Goal: Task Accomplishment & Management: Use online tool/utility

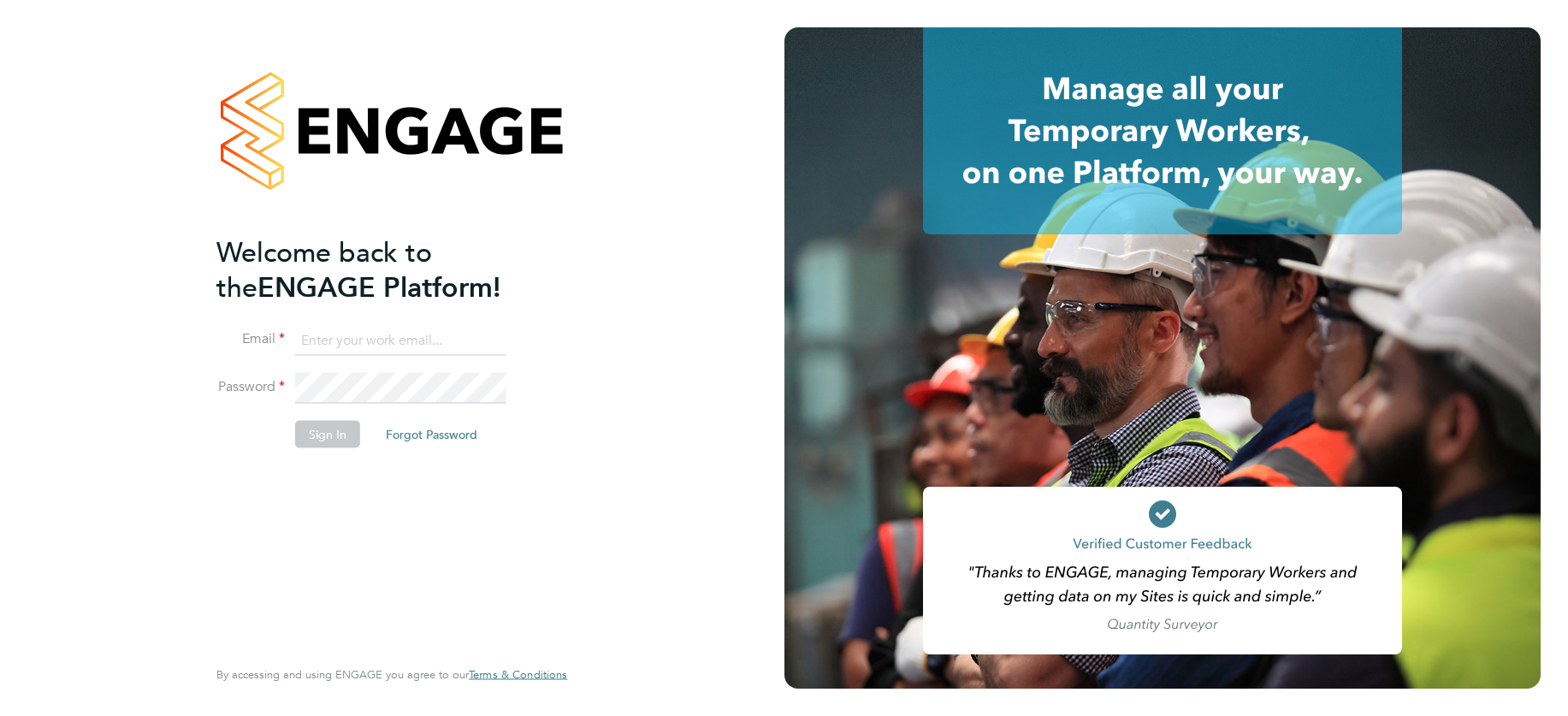
click at [358, 340] on input at bounding box center [400, 341] width 211 height 31
type input "support@engagelabs.io"
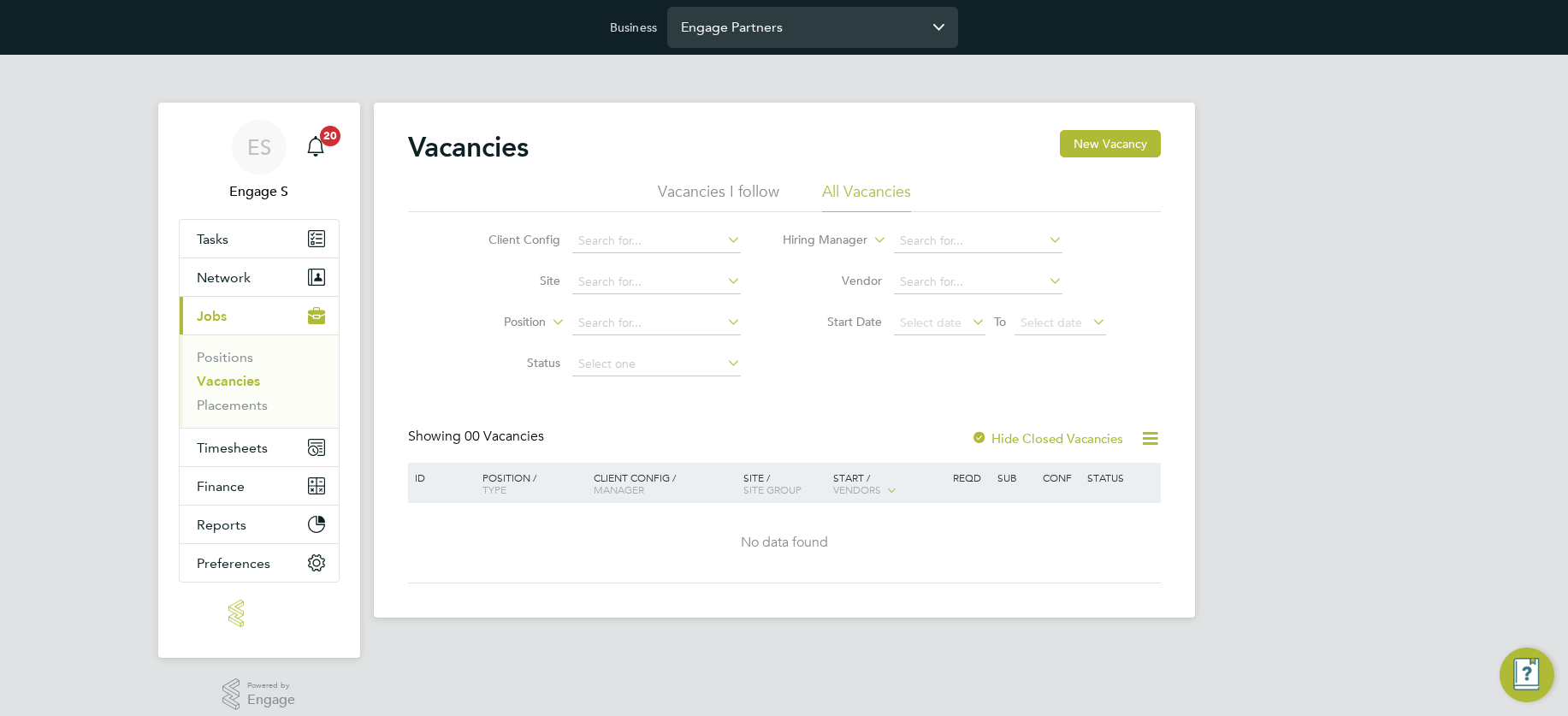
click at [832, 30] on input "Engage Partners" at bounding box center [812, 26] width 290 height 40
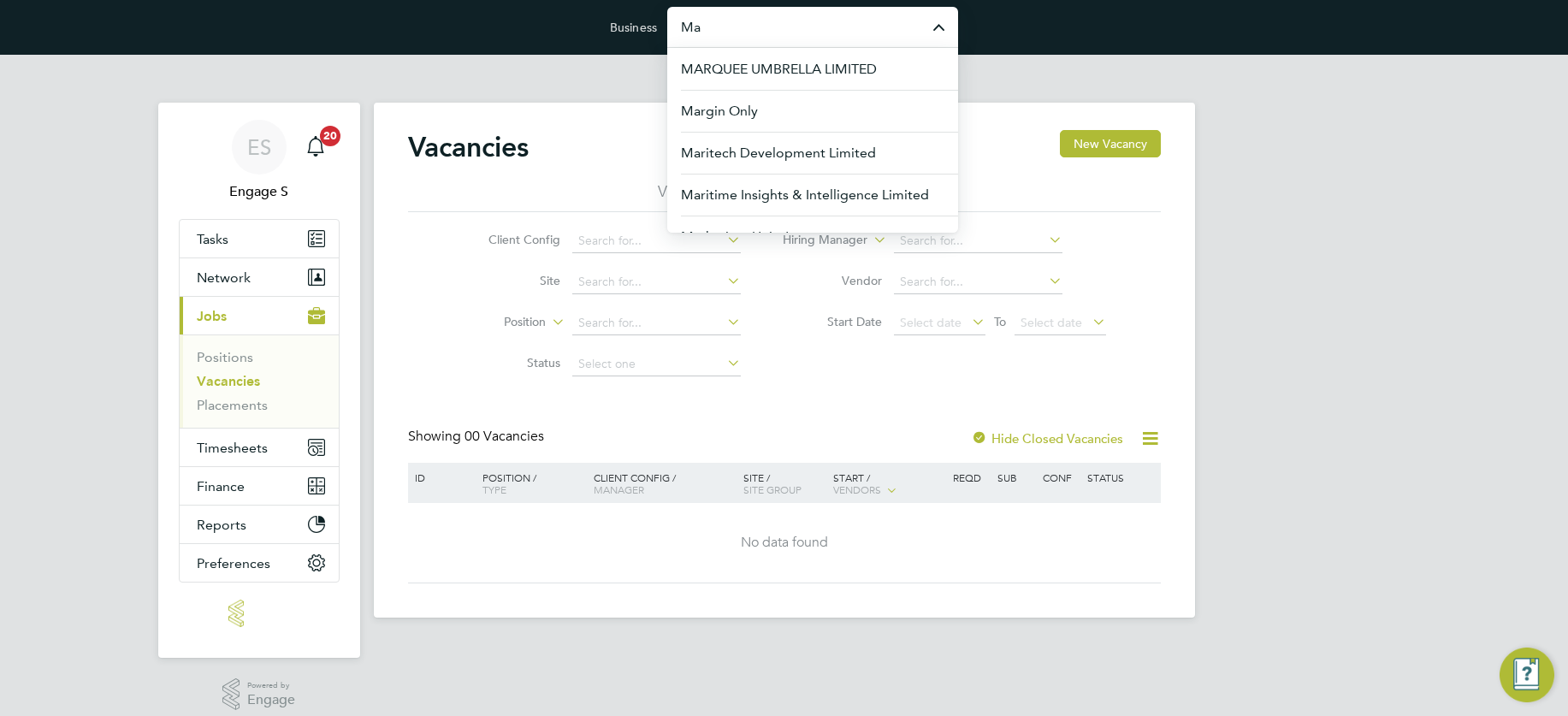
type input "M"
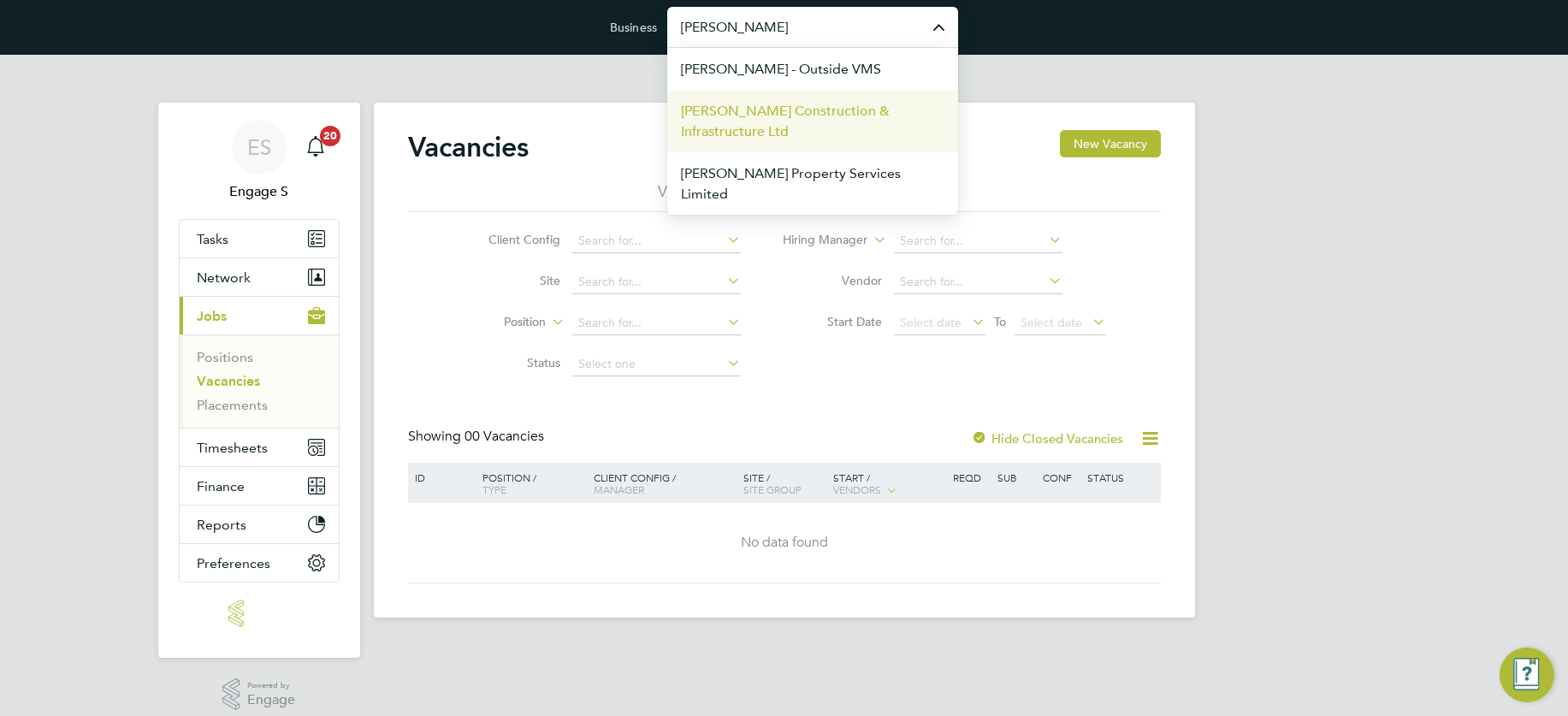
click at [746, 119] on span "[PERSON_NAME] Construction & Infrastructure Ltd" at bounding box center [812, 121] width 263 height 41
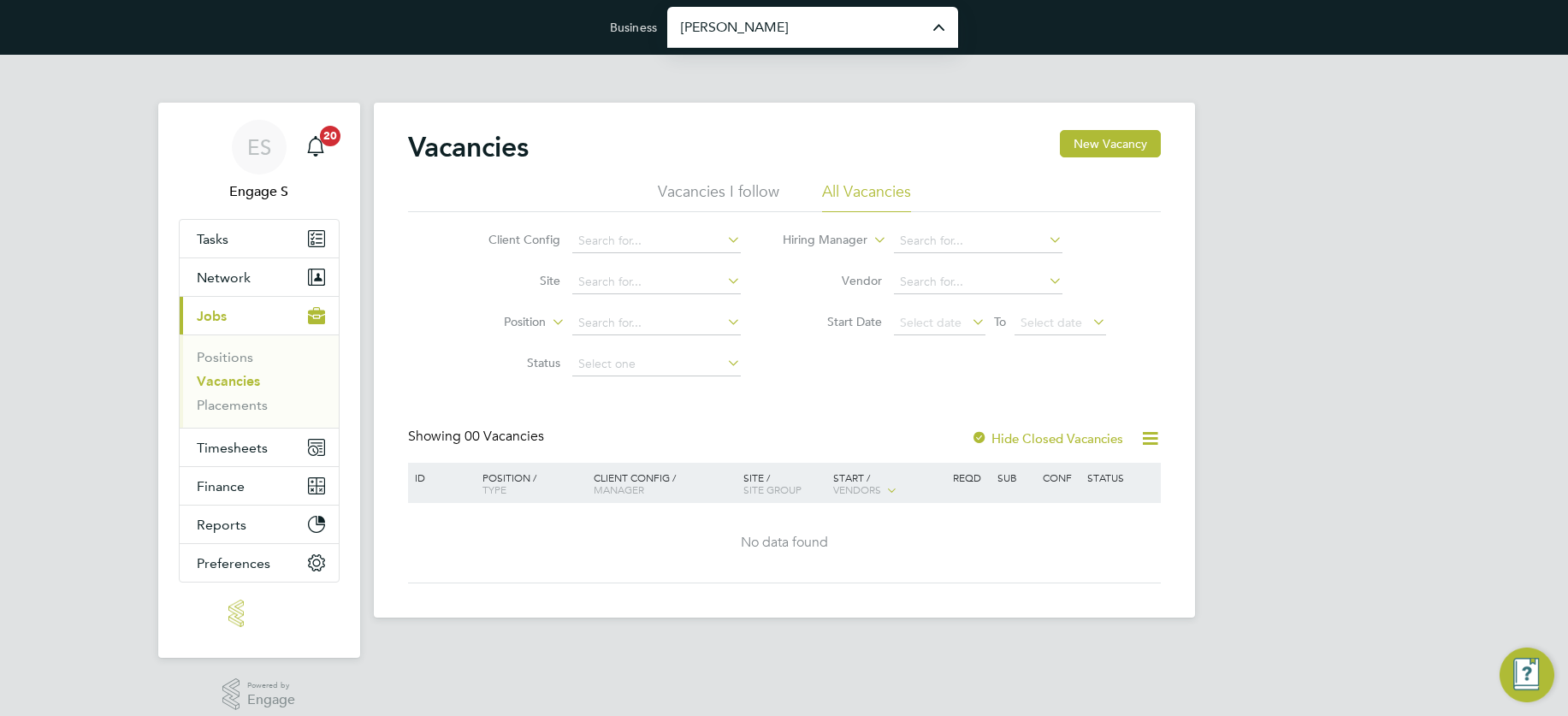
type input "[PERSON_NAME] Construction & Infrastructure Ltd"
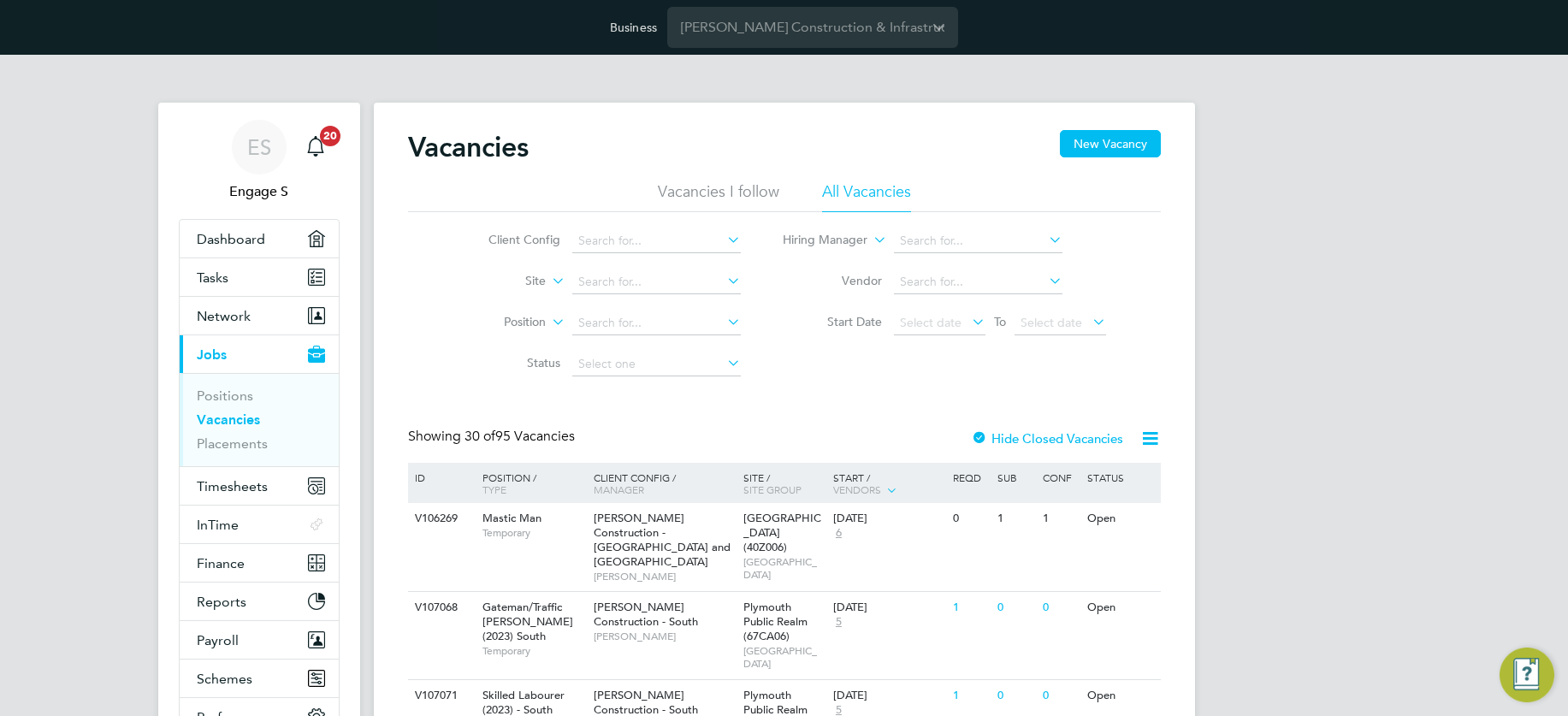
click at [1149, 439] on icon at bounding box center [1150, 438] width 21 height 21
click at [226, 561] on span "Finance" at bounding box center [220, 563] width 48 height 17
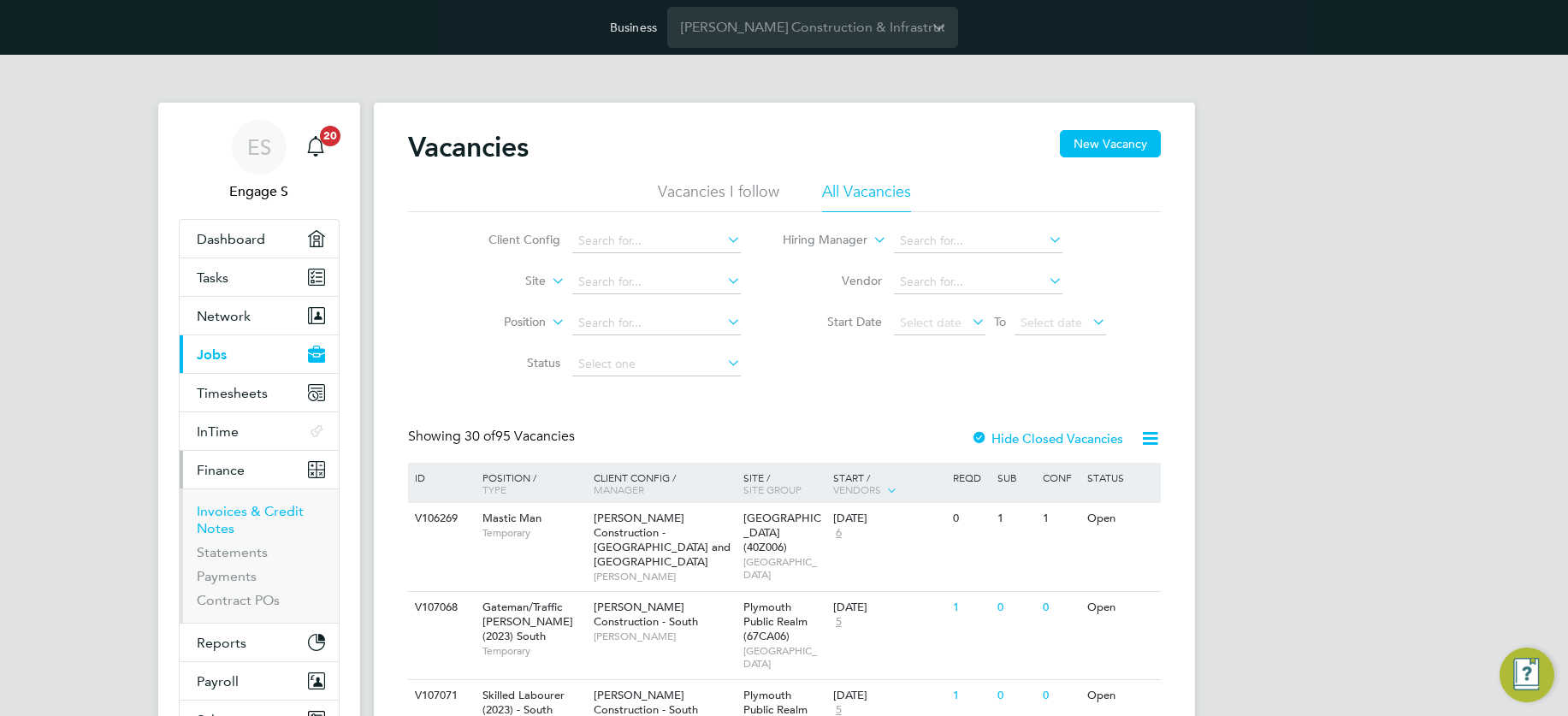
click at [230, 513] on link "Invoices & Credit Notes" at bounding box center [250, 520] width 107 height 33
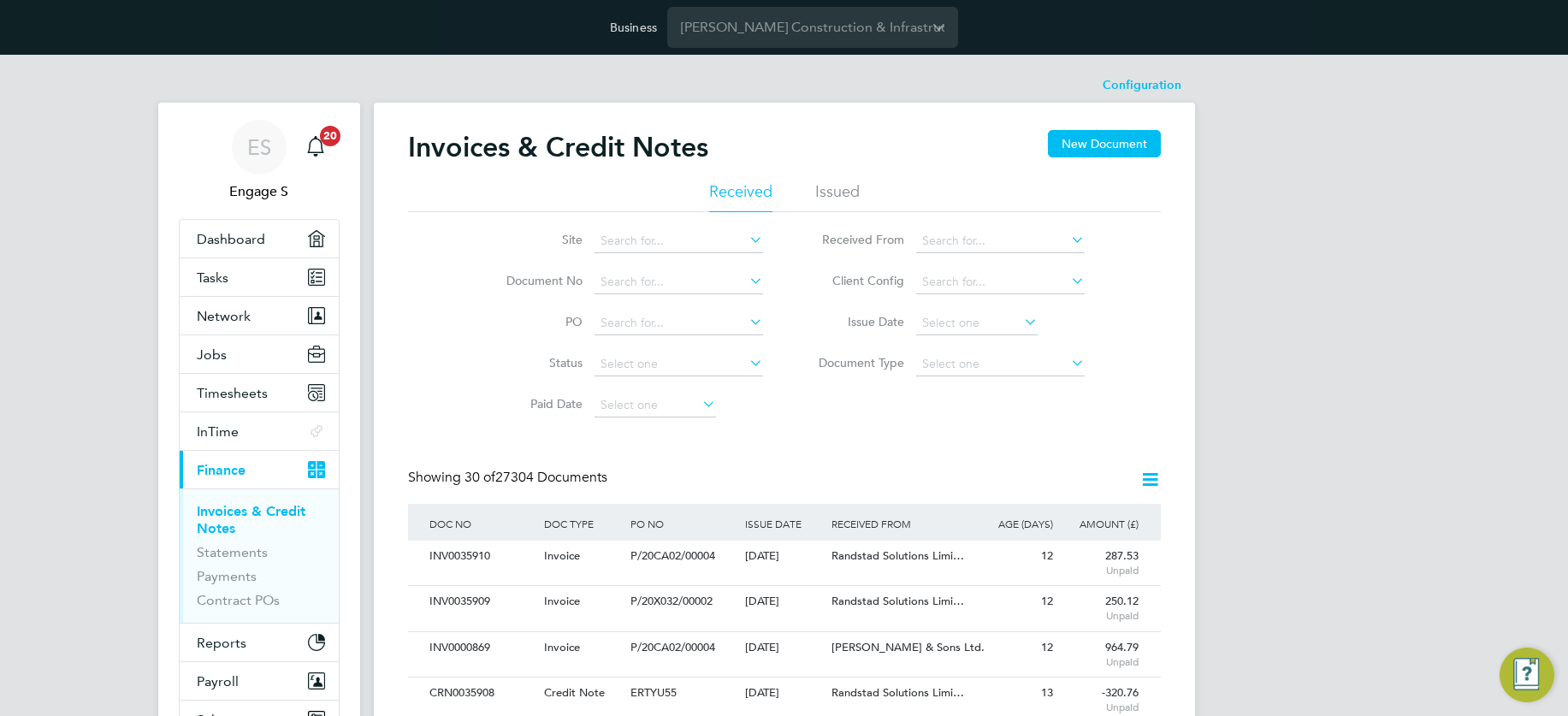
click at [569, 237] on label "Site" at bounding box center [532, 240] width 98 height 16
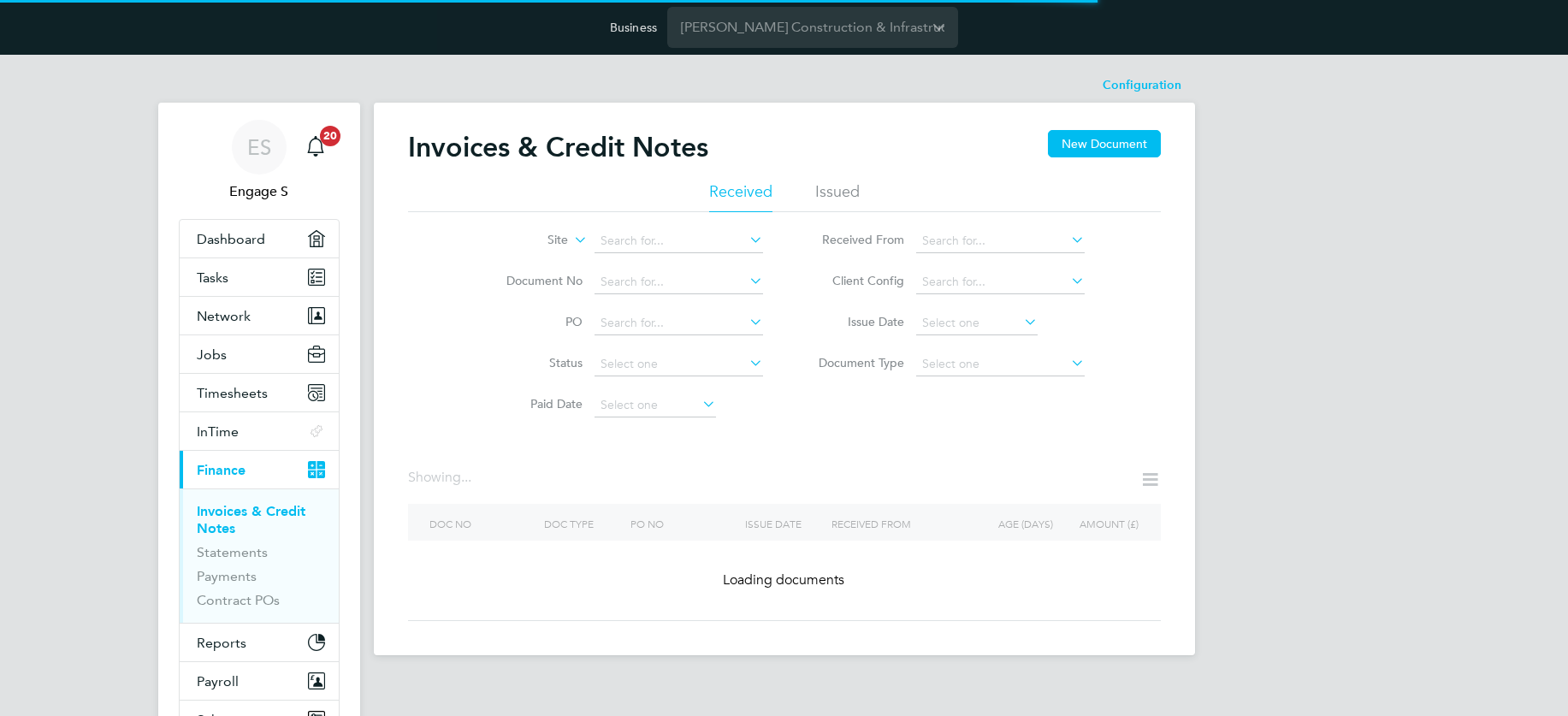
click at [570, 238] on icon at bounding box center [570, 235] width 0 height 16
click at [528, 277] on li "Site Group" at bounding box center [515, 282] width 106 height 22
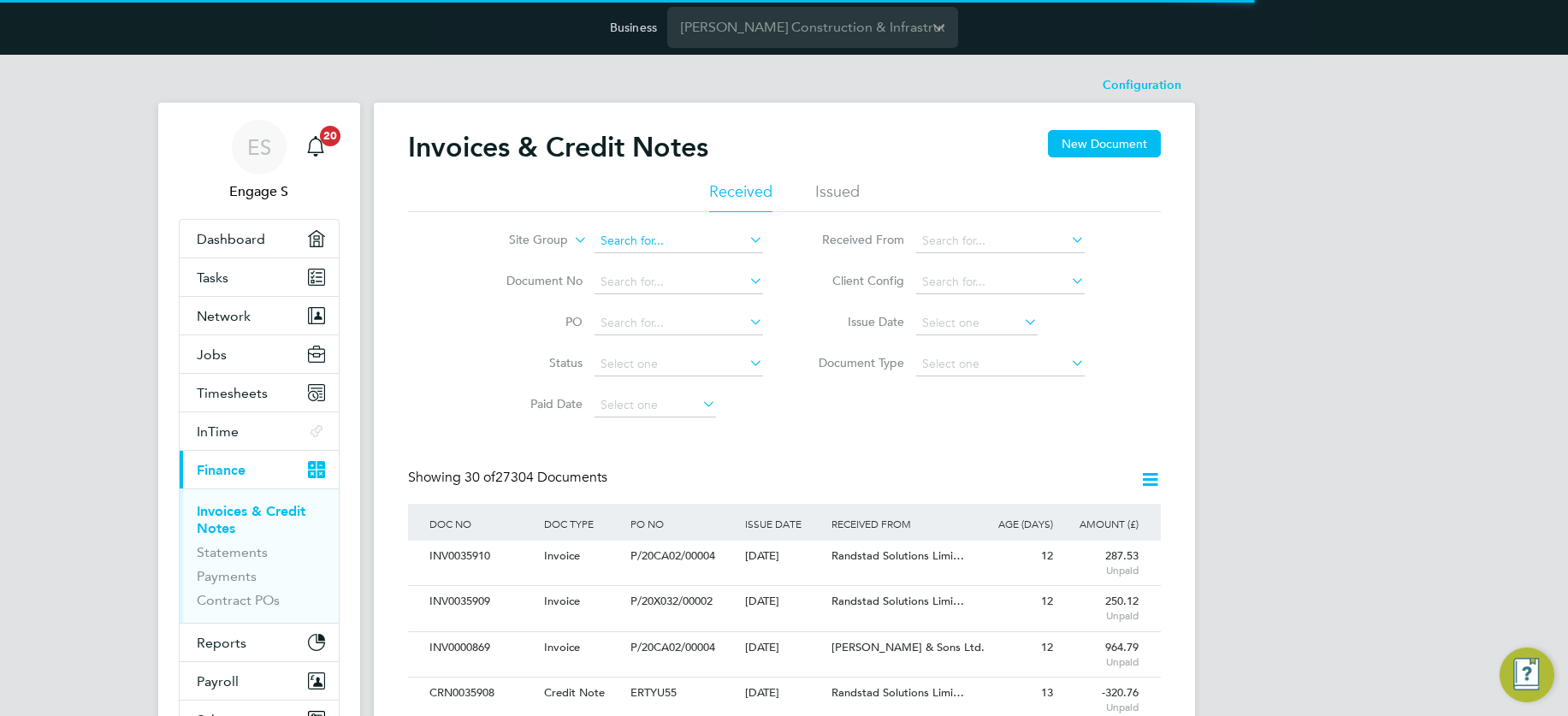
click at [652, 243] on input at bounding box center [678, 241] width 168 height 24
click at [646, 256] on li "Lond on" at bounding box center [678, 264] width 170 height 23
type input "London"
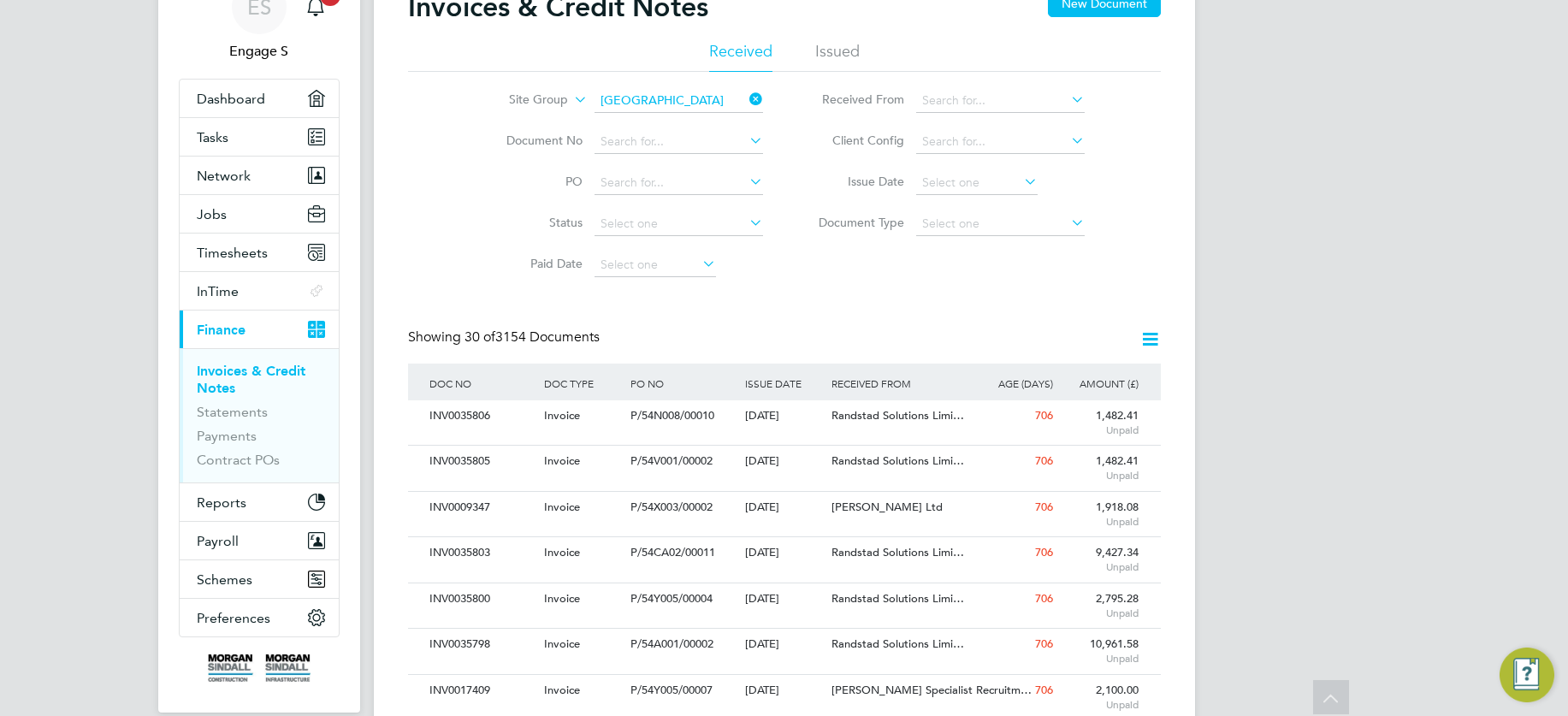
click at [1068, 100] on icon at bounding box center [1068, 99] width 0 height 24
type input "F"
click at [1012, 119] on li "Dani el Owen Ltd" at bounding box center [1037, 123] width 246 height 23
type input "[PERSON_NAME] Ltd"
click at [1068, 96] on icon at bounding box center [1068, 99] width 0 height 24
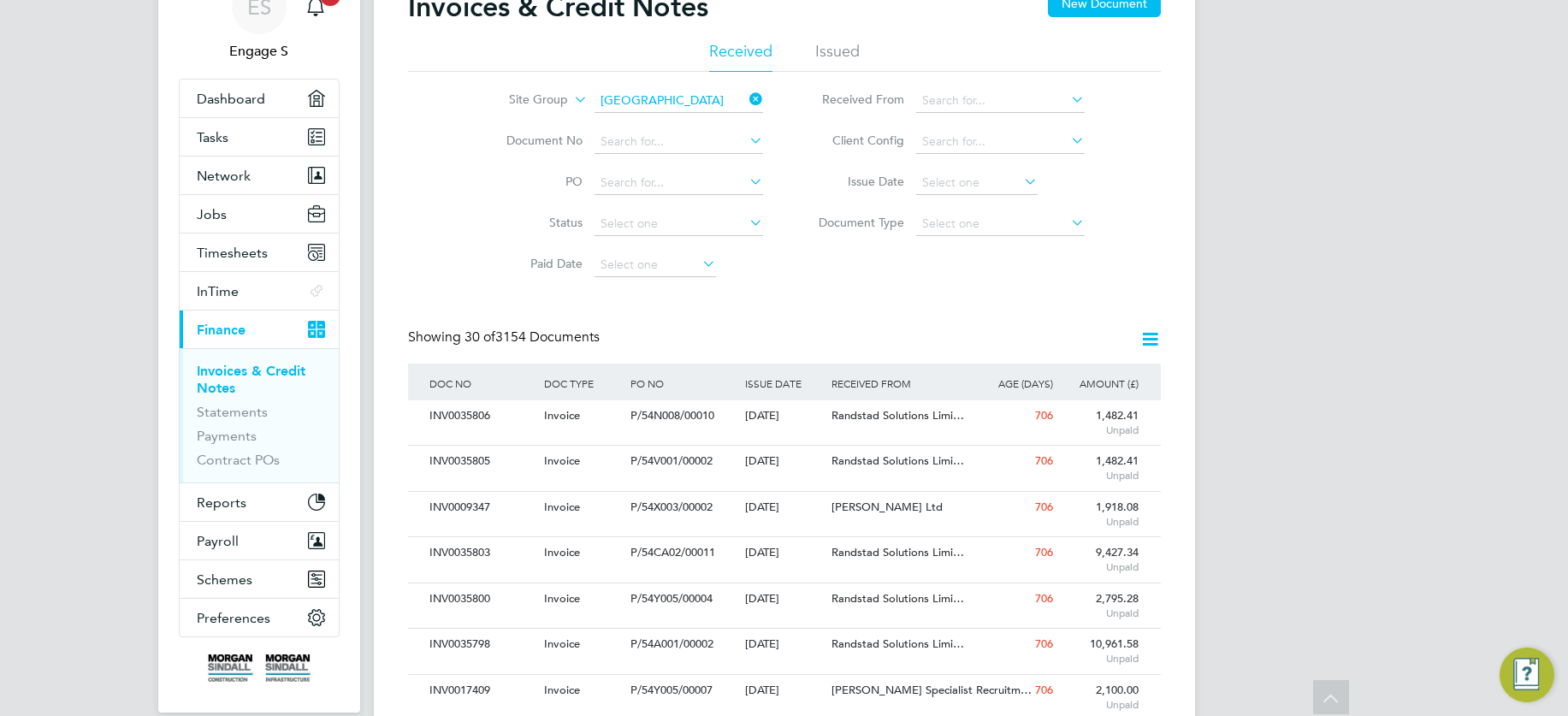
click at [1020, 177] on icon at bounding box center [1020, 181] width 0 height 24
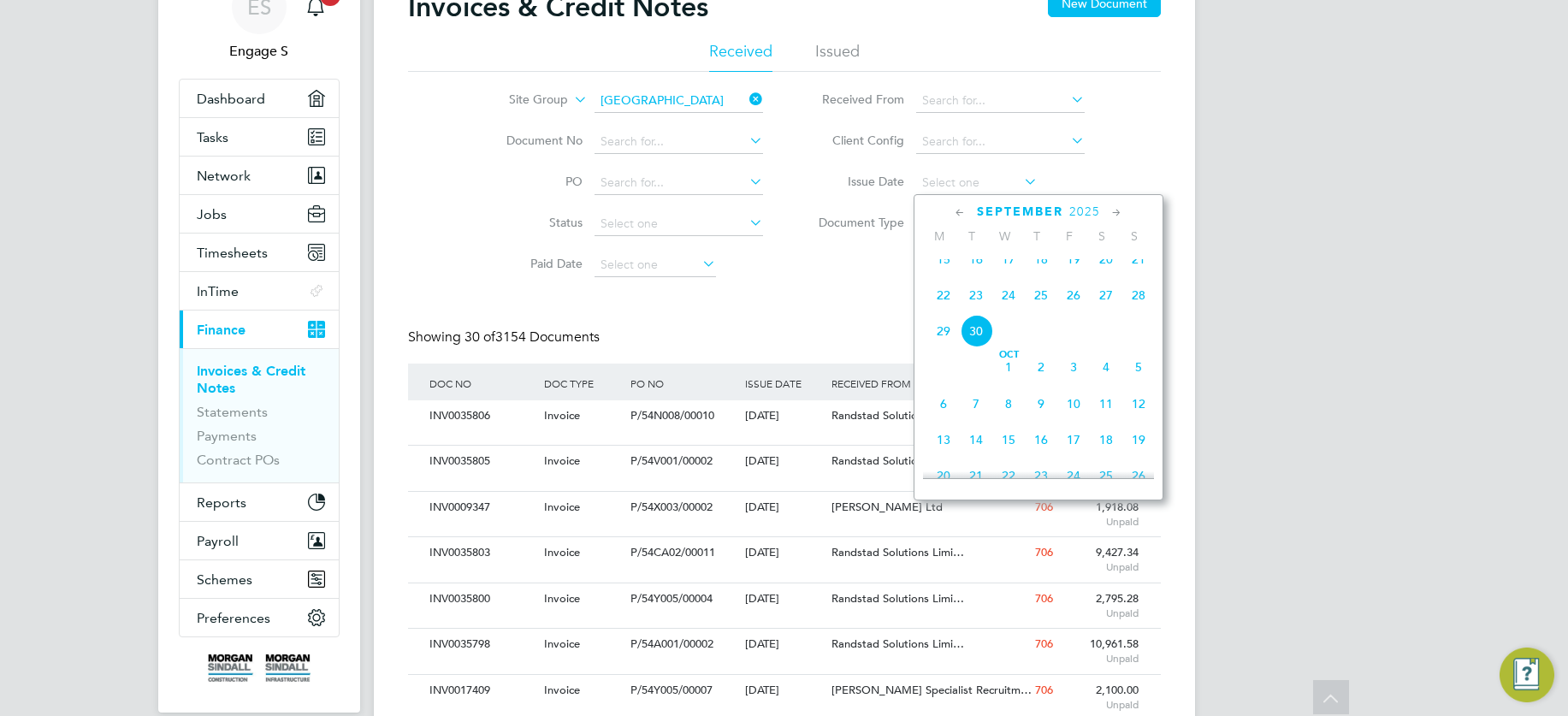
click at [957, 209] on icon at bounding box center [960, 213] width 17 height 18
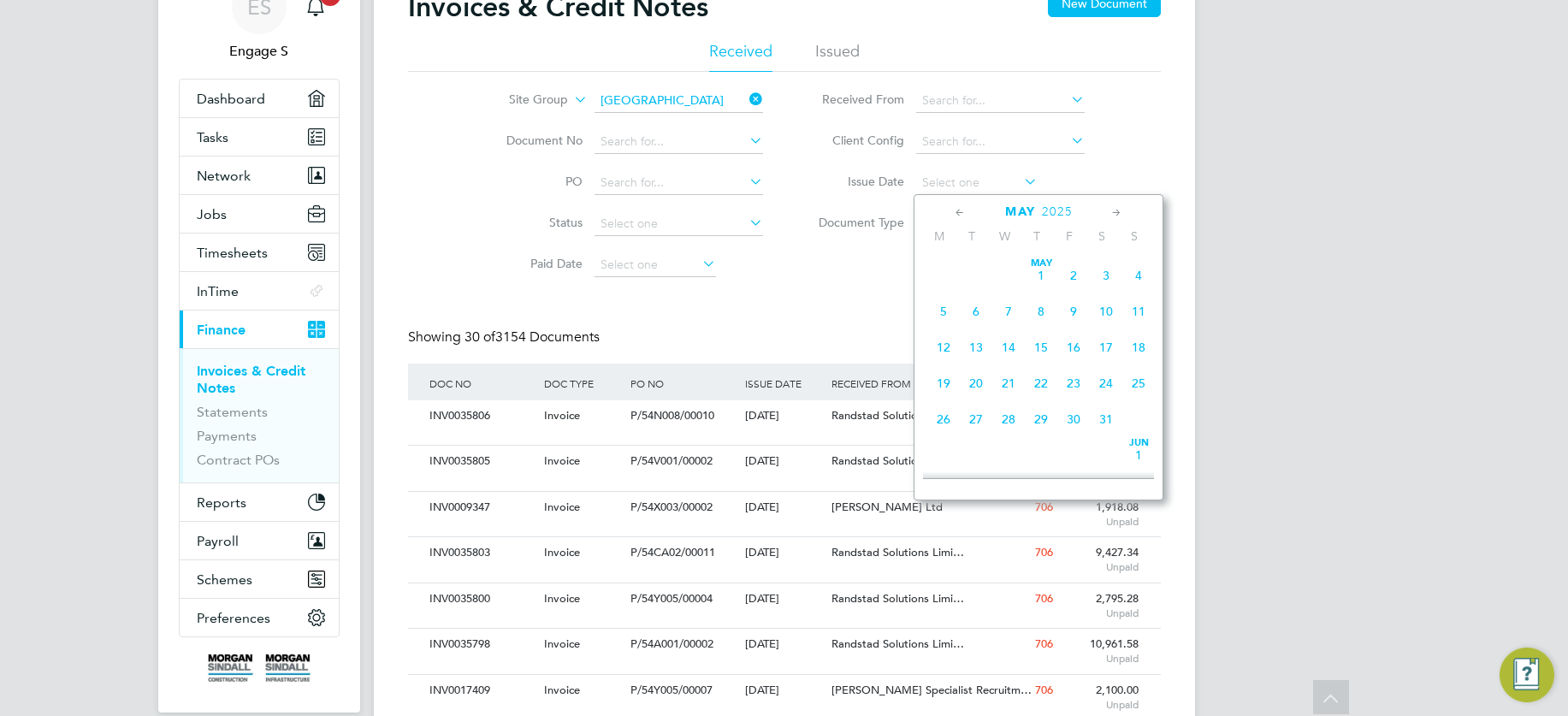
click at [957, 209] on icon at bounding box center [960, 213] width 17 height 18
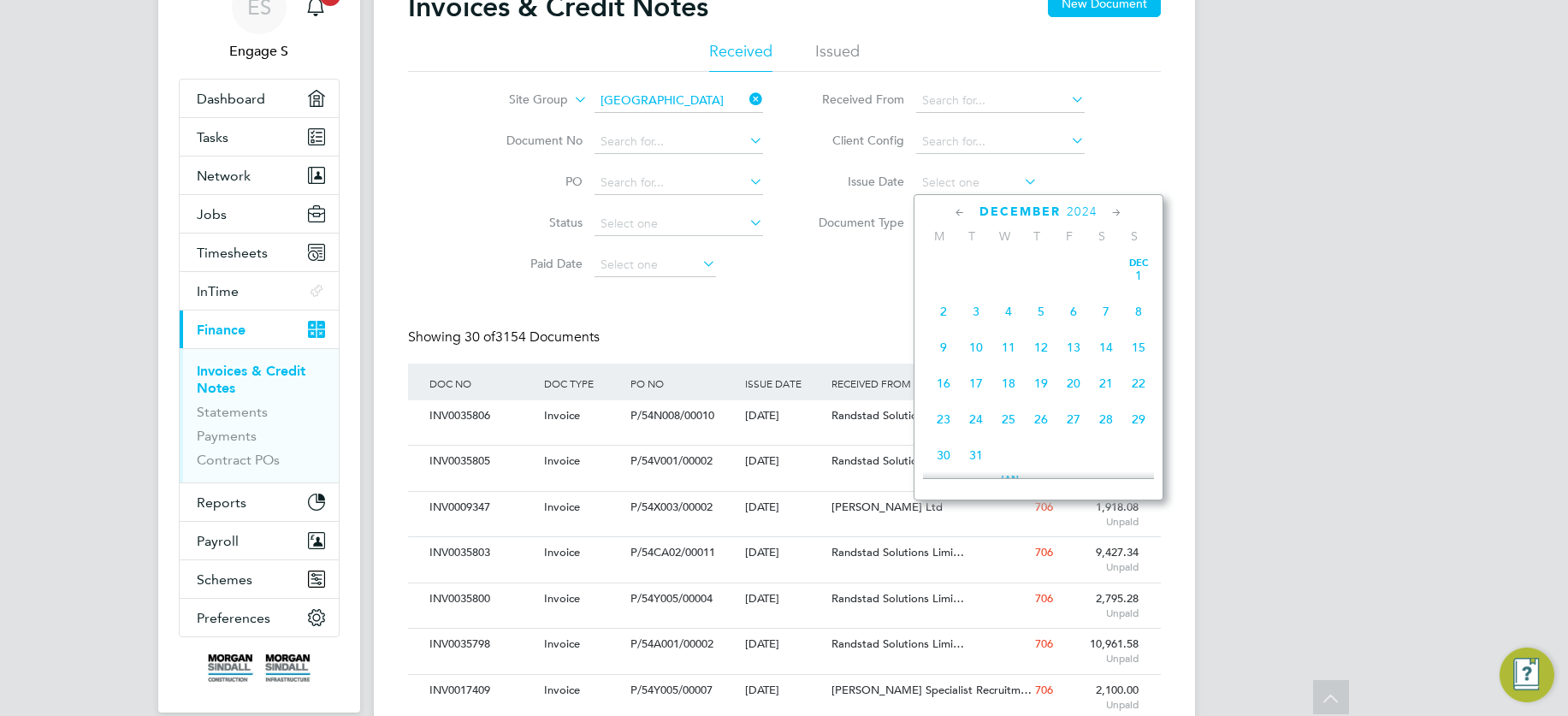
click at [957, 209] on icon at bounding box center [960, 213] width 17 height 18
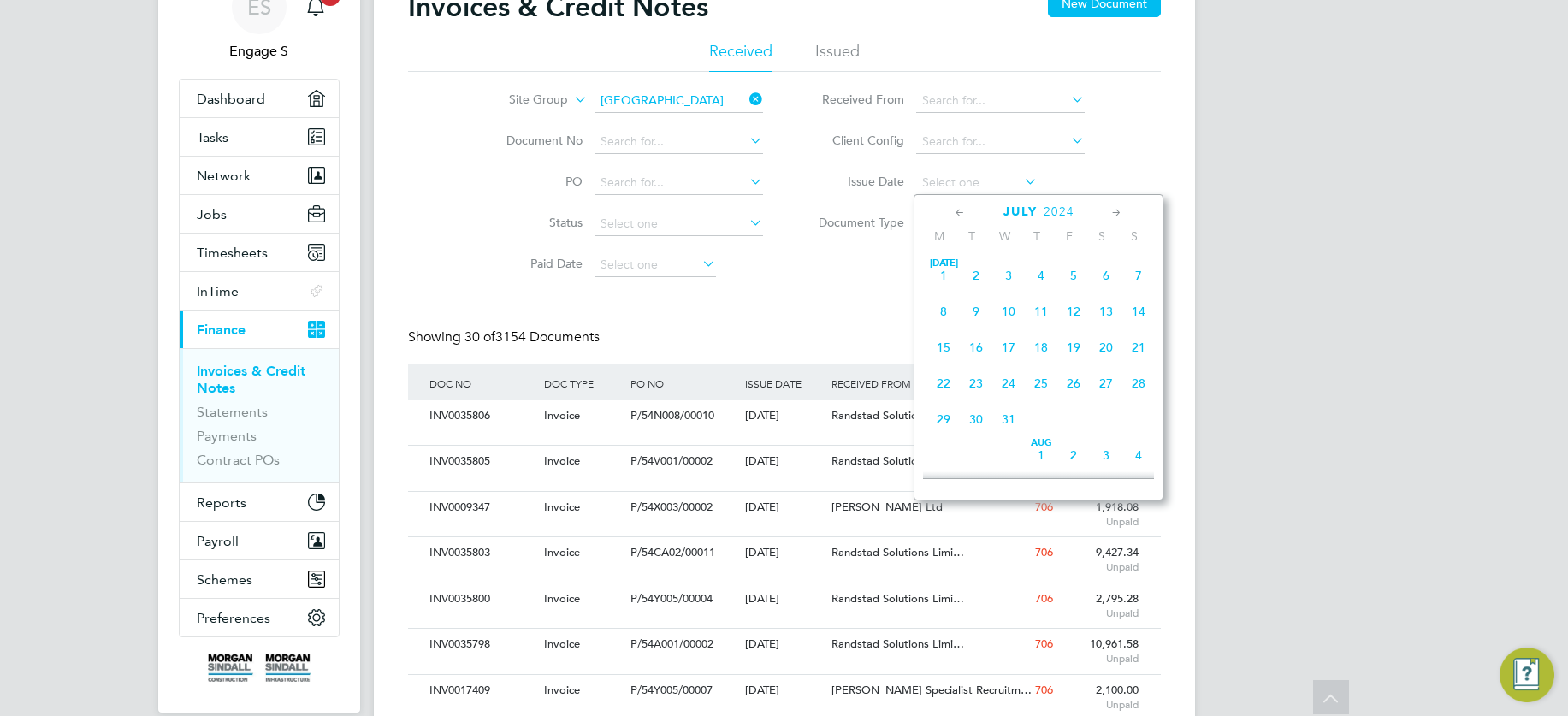
click at [957, 209] on icon at bounding box center [960, 213] width 17 height 18
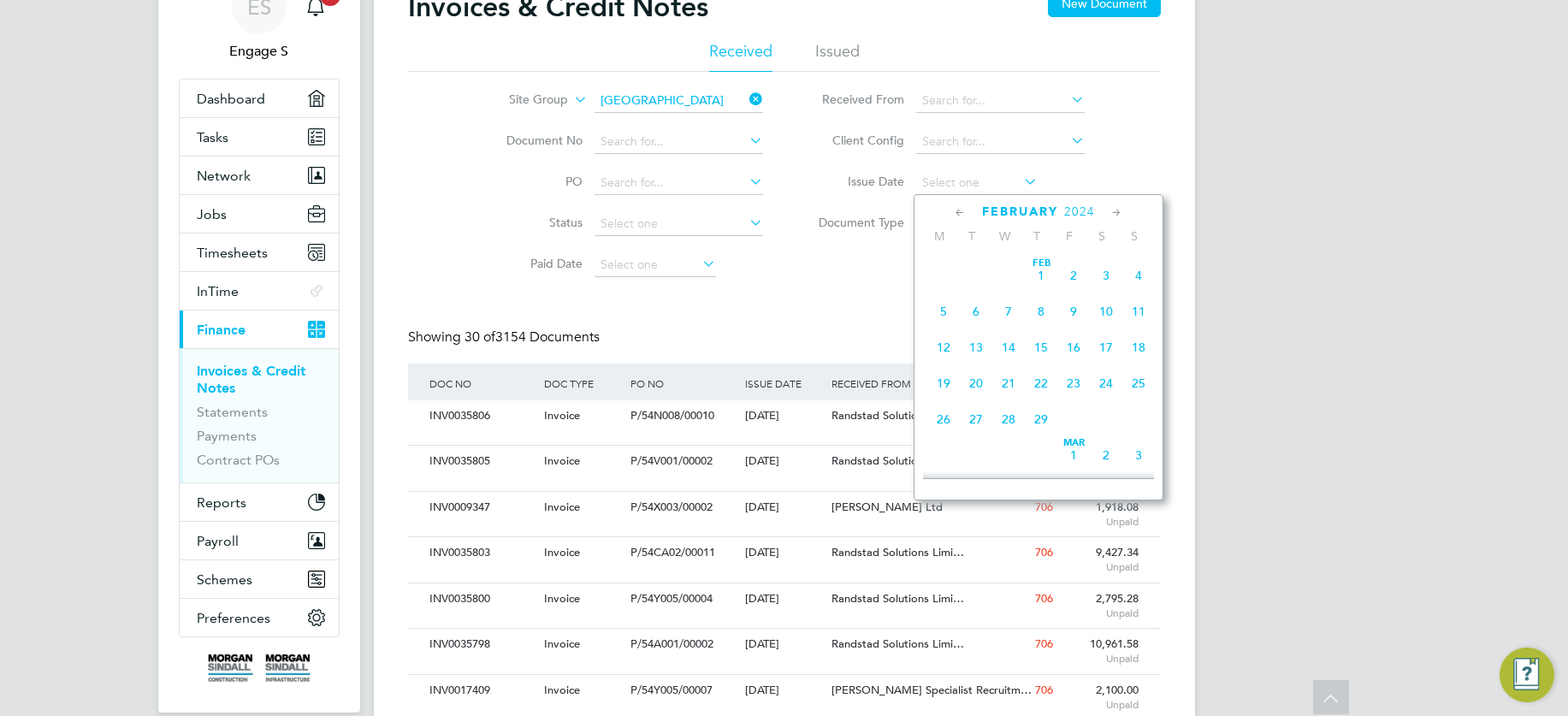
click at [957, 209] on icon at bounding box center [960, 213] width 17 height 18
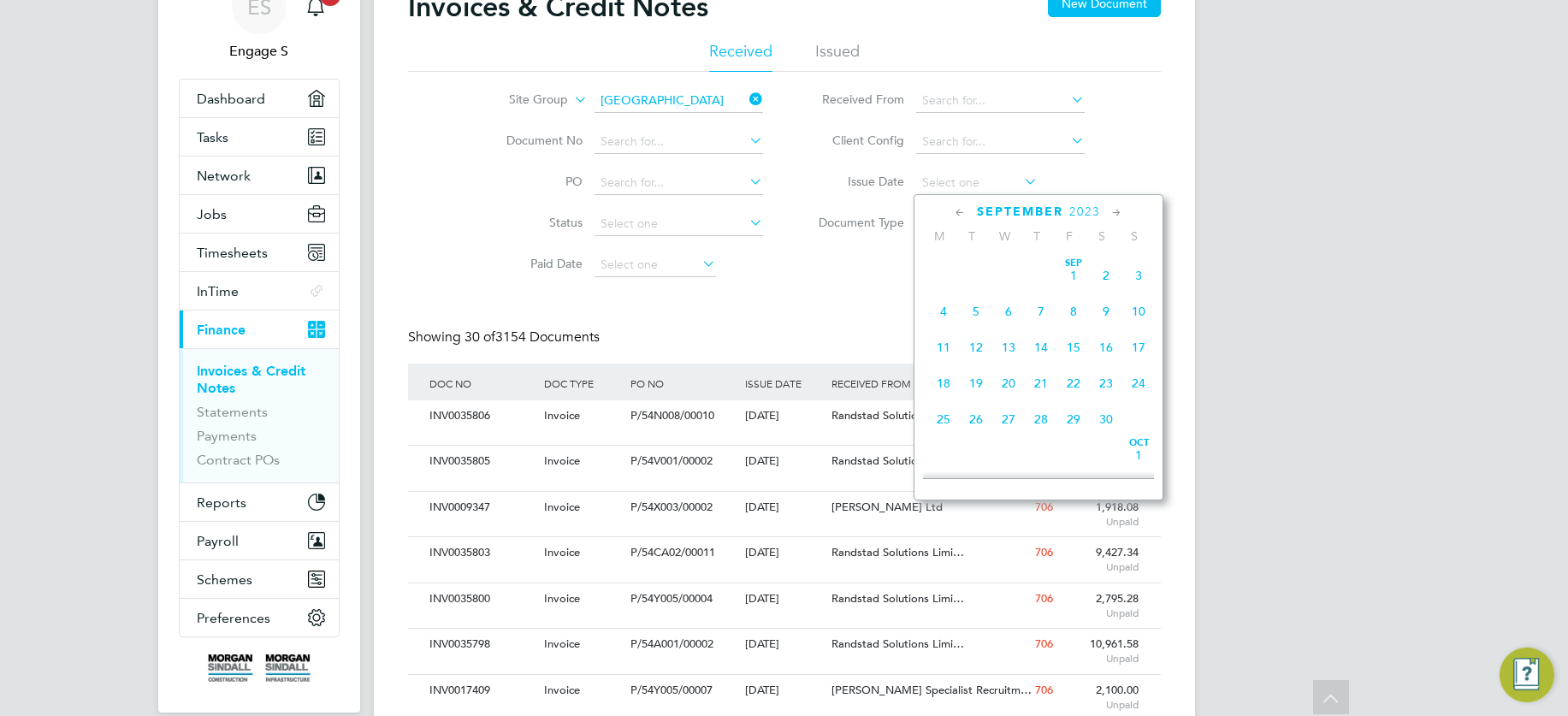
click at [957, 209] on icon at bounding box center [960, 213] width 17 height 18
click at [1119, 213] on icon at bounding box center [1116, 213] width 17 height 18
click at [1010, 419] on span "25" at bounding box center [1007, 411] width 32 height 32
type input "[DATE]"
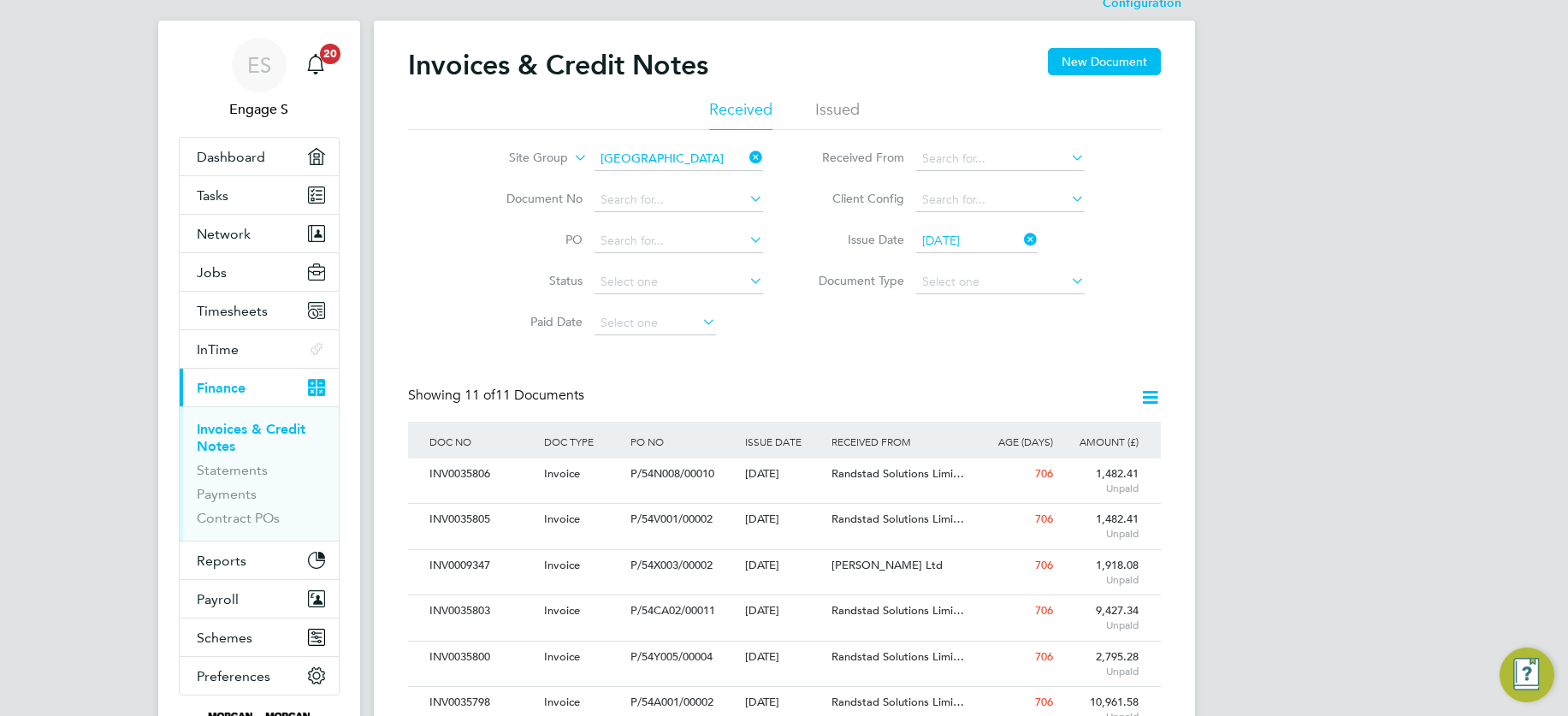
click at [1149, 394] on icon at bounding box center [1150, 397] width 21 height 21
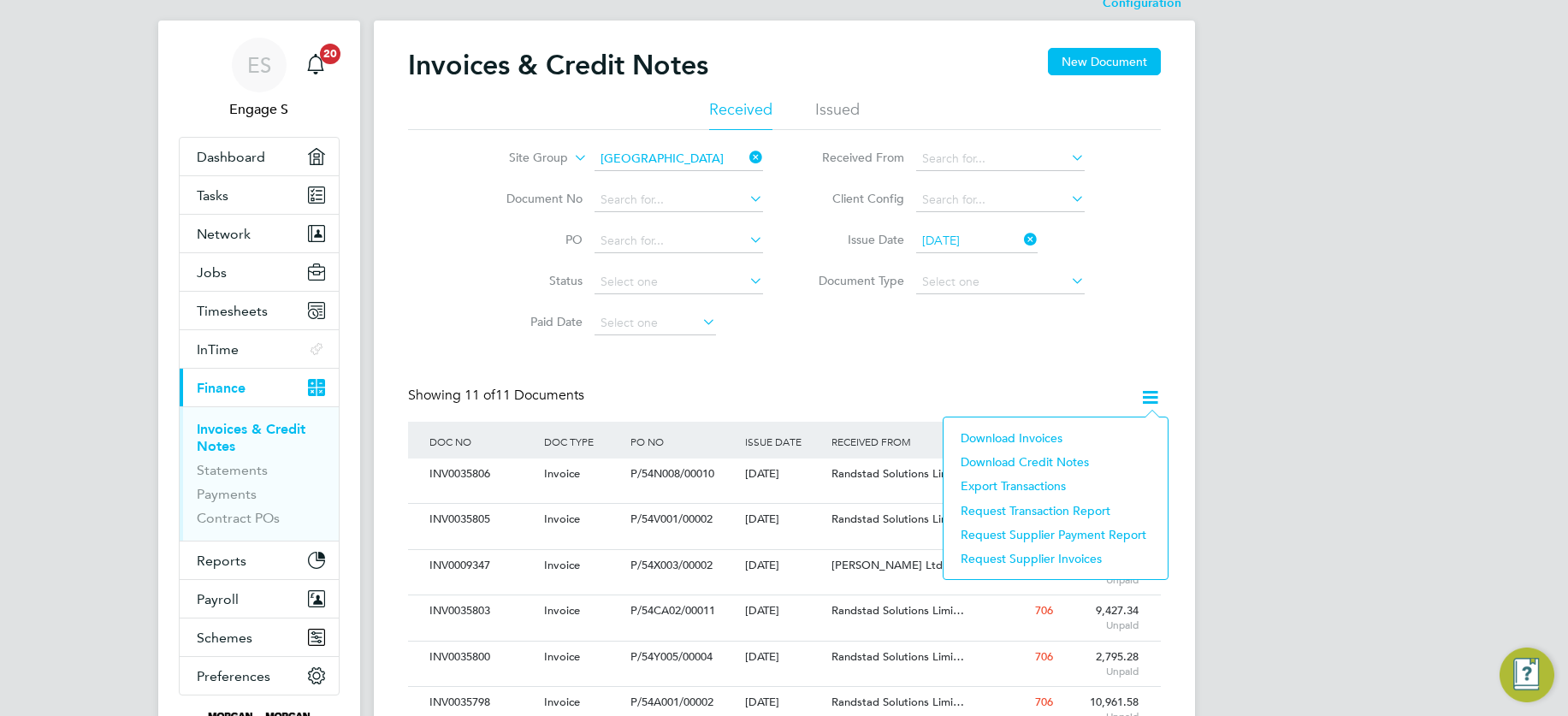
click at [1031, 435] on li "Download invoices" at bounding box center [1055, 437] width 207 height 24
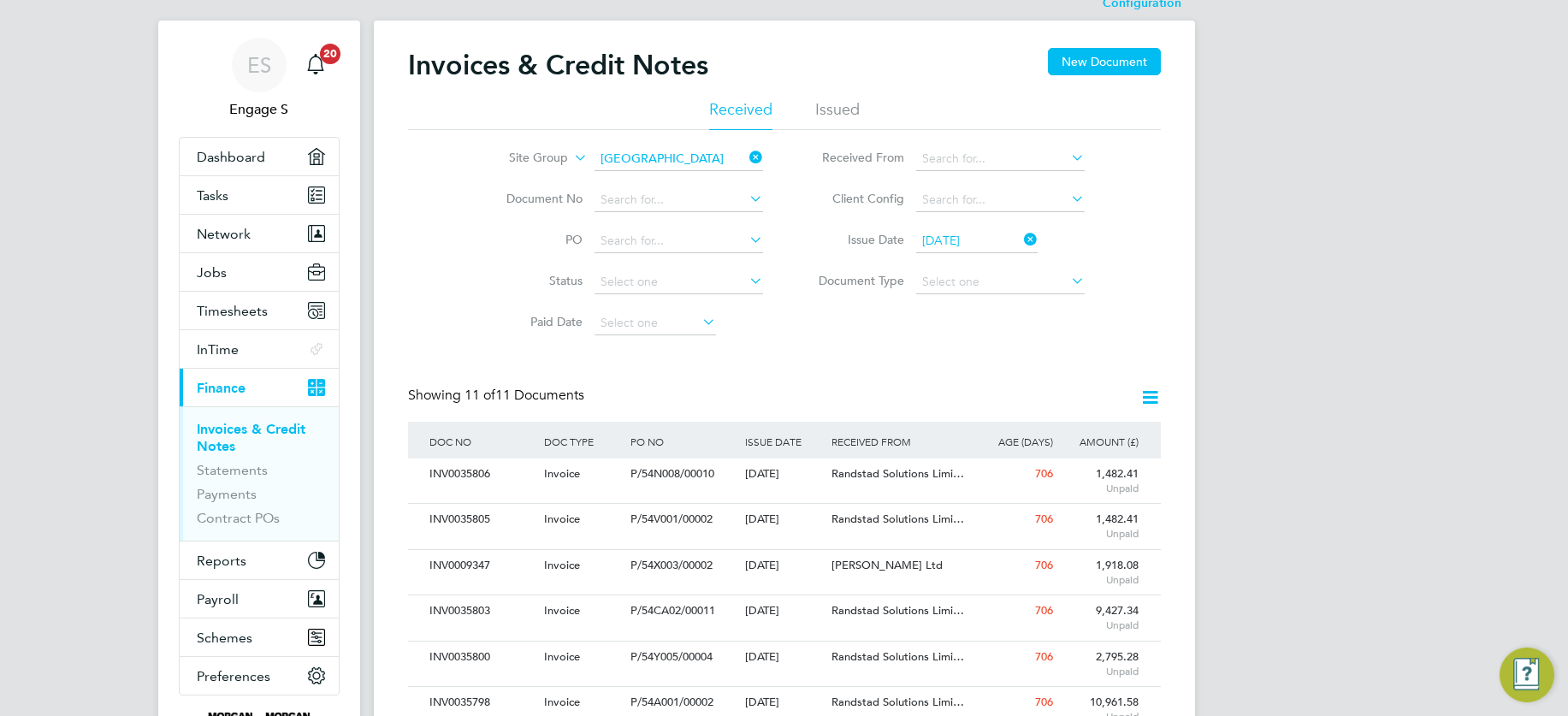
click at [1155, 395] on icon at bounding box center [1150, 397] width 21 height 21
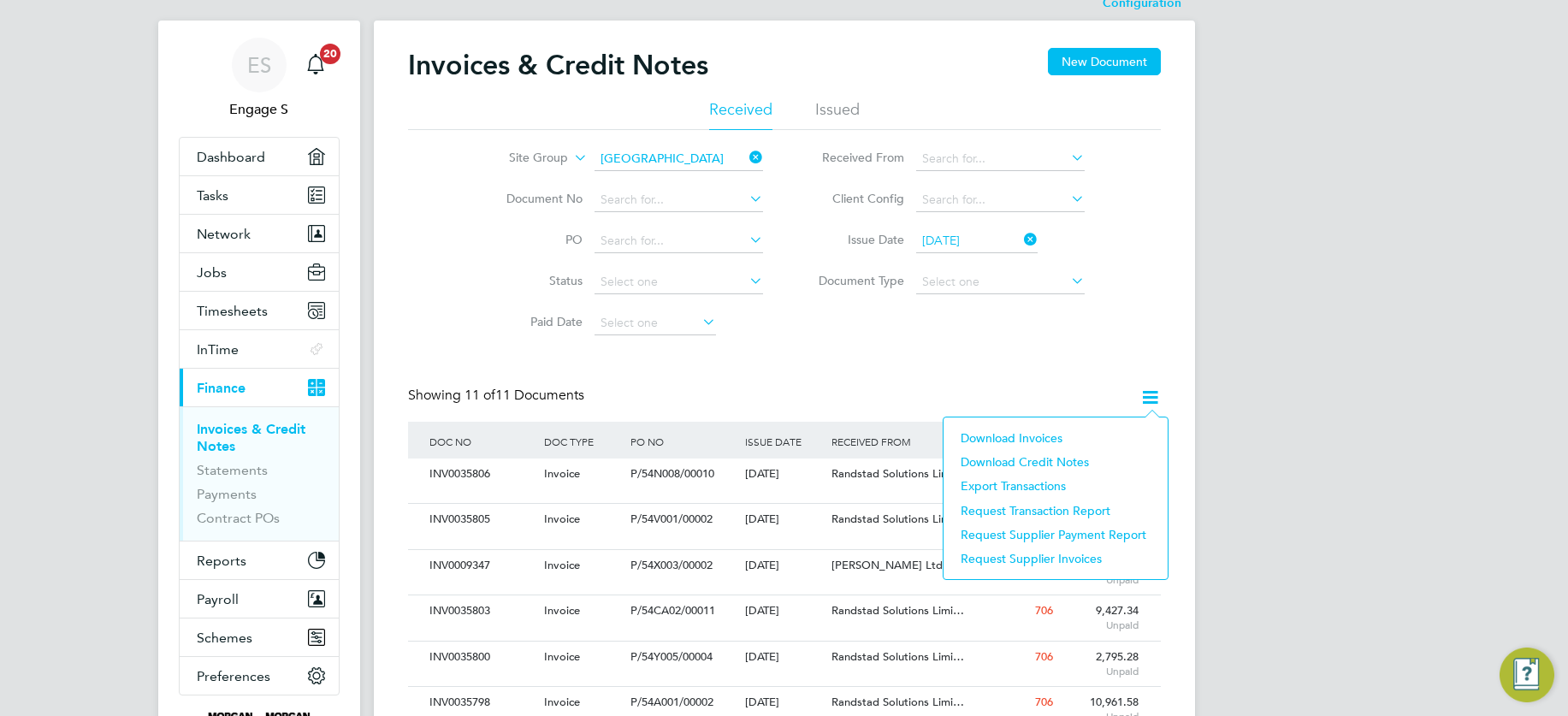
click at [995, 433] on li "Download invoices" at bounding box center [1055, 437] width 207 height 24
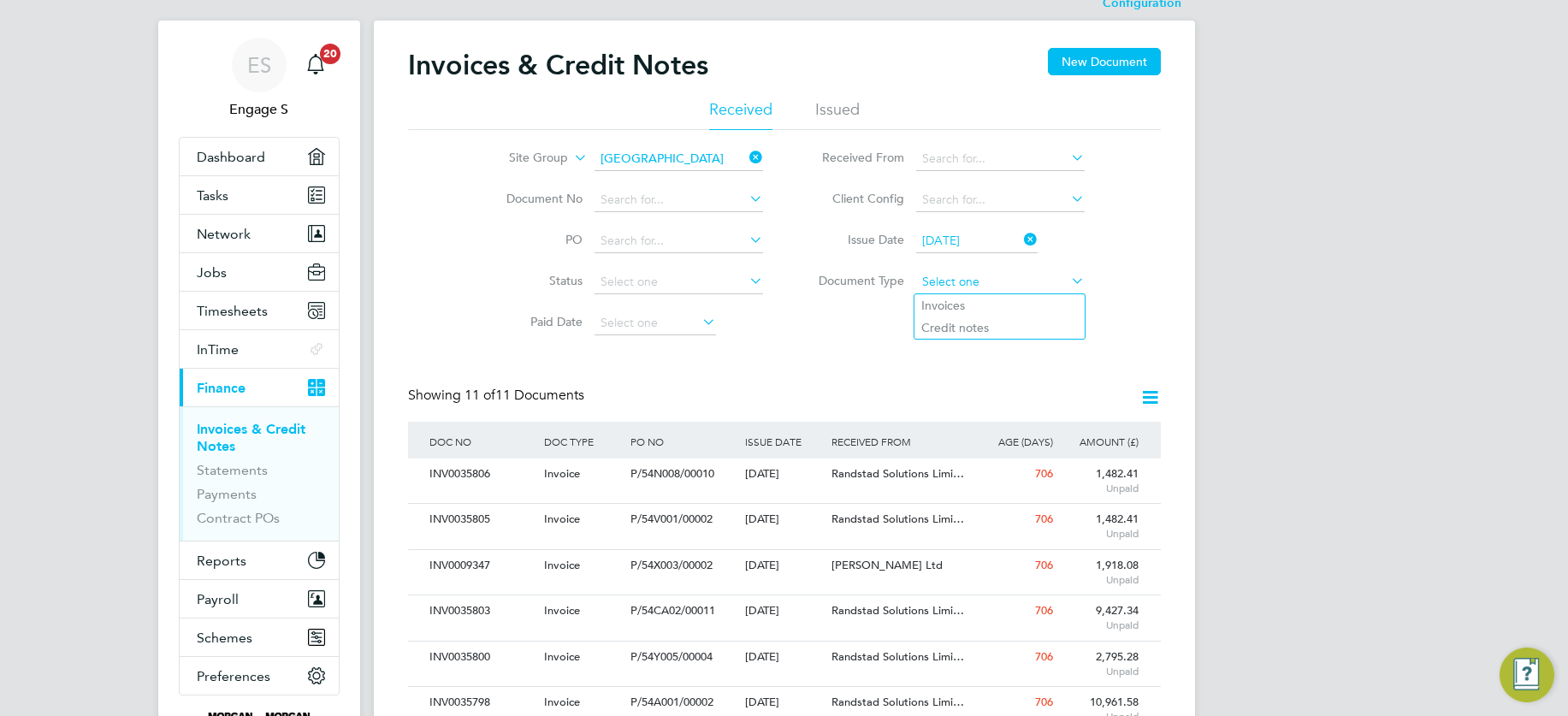
click at [961, 283] on input at bounding box center [1000, 282] width 168 height 24
click at [959, 298] on li "Invoices" at bounding box center [999, 305] width 170 height 22
type input "Invoices"
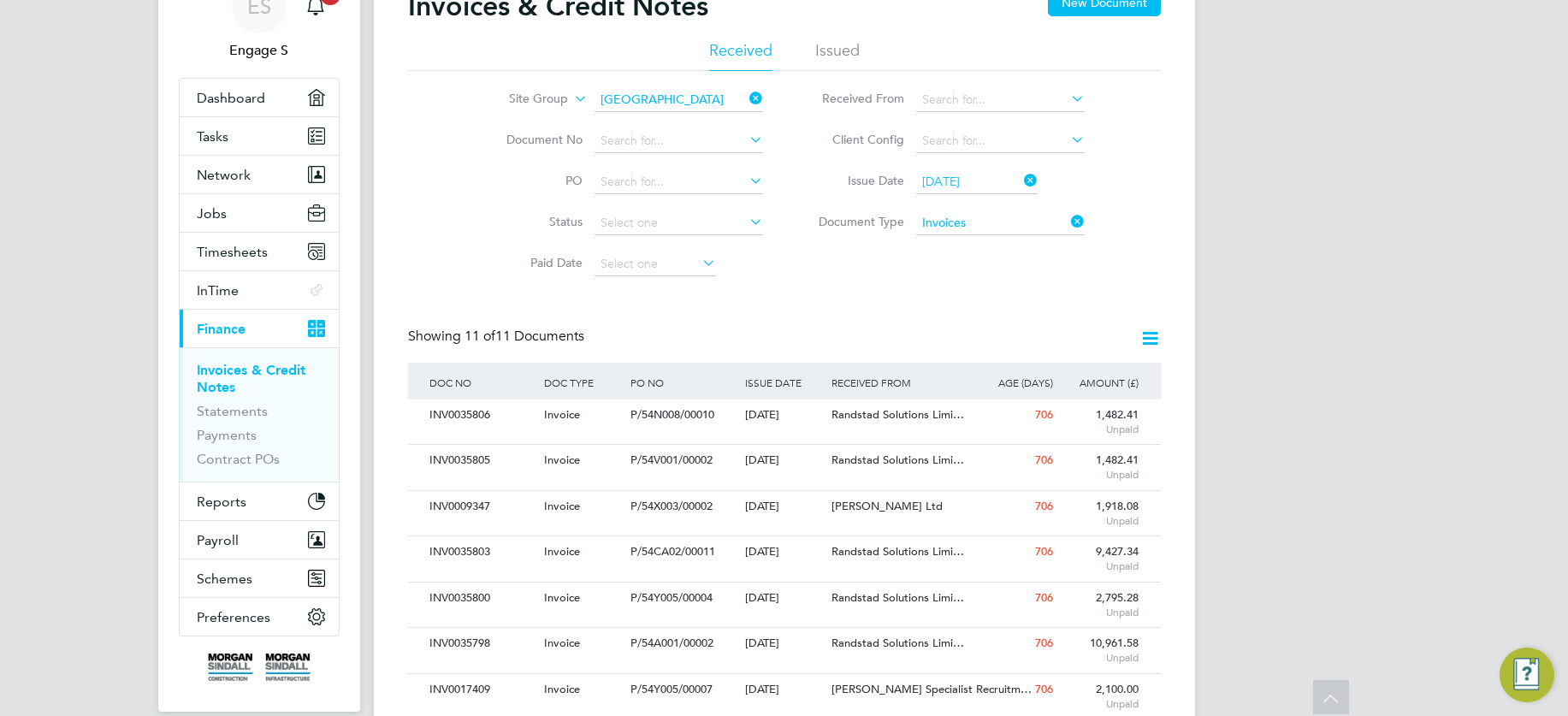
click at [1068, 222] on icon at bounding box center [1068, 222] width 0 height 24
click at [565, 96] on label "Site Group" at bounding box center [518, 99] width 98 height 17
click at [514, 113] on li "Site" at bounding box center [515, 119] width 106 height 22
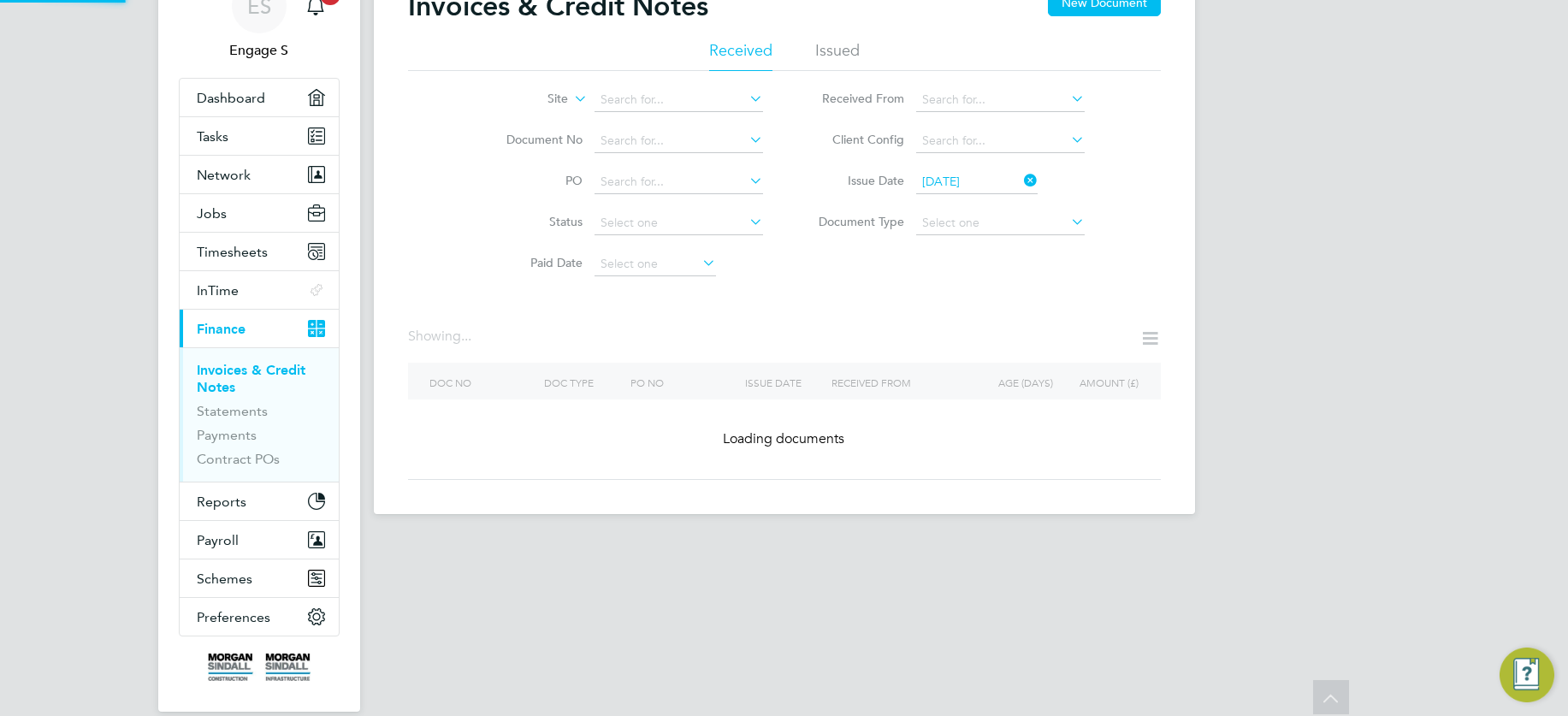
click at [746, 99] on icon at bounding box center [746, 98] width 0 height 24
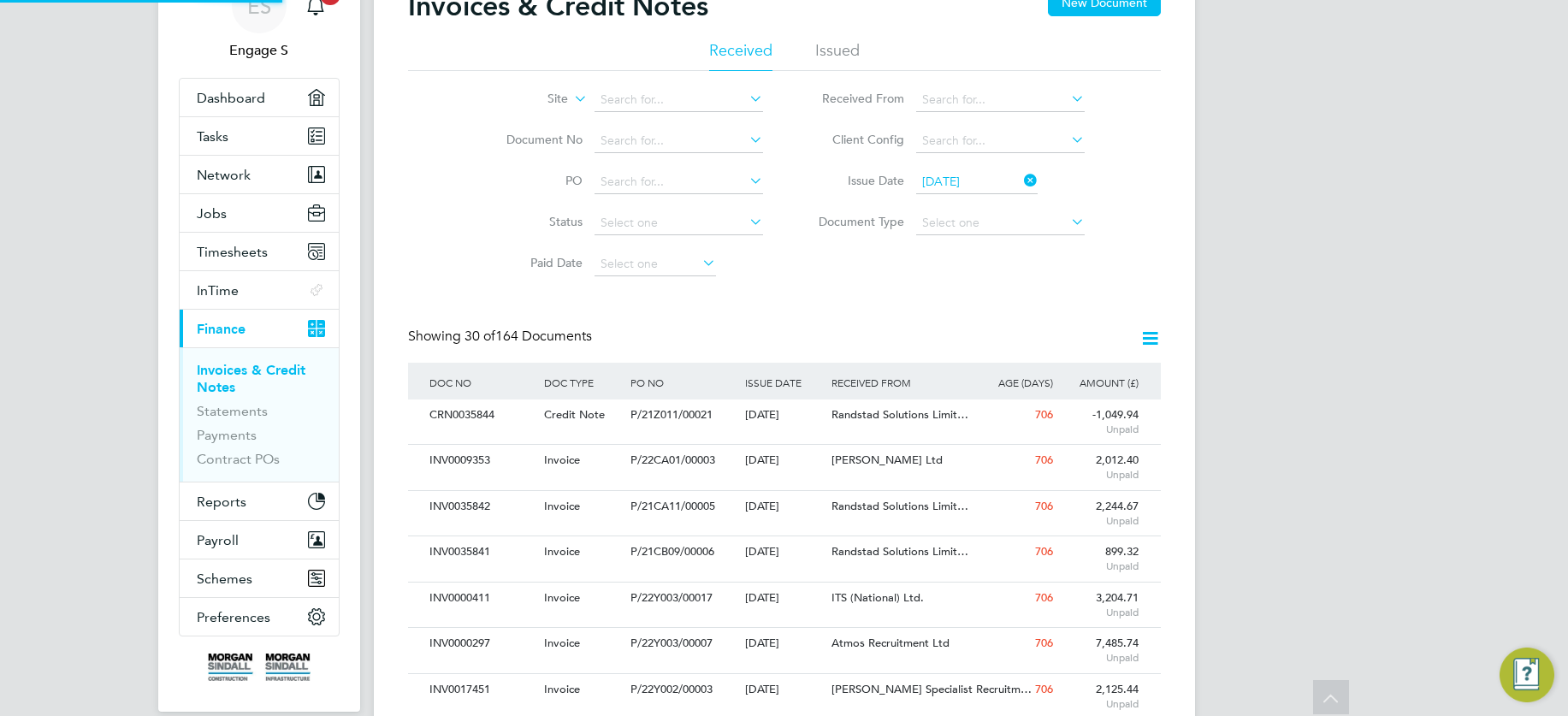
click at [746, 96] on icon at bounding box center [746, 98] width 0 height 24
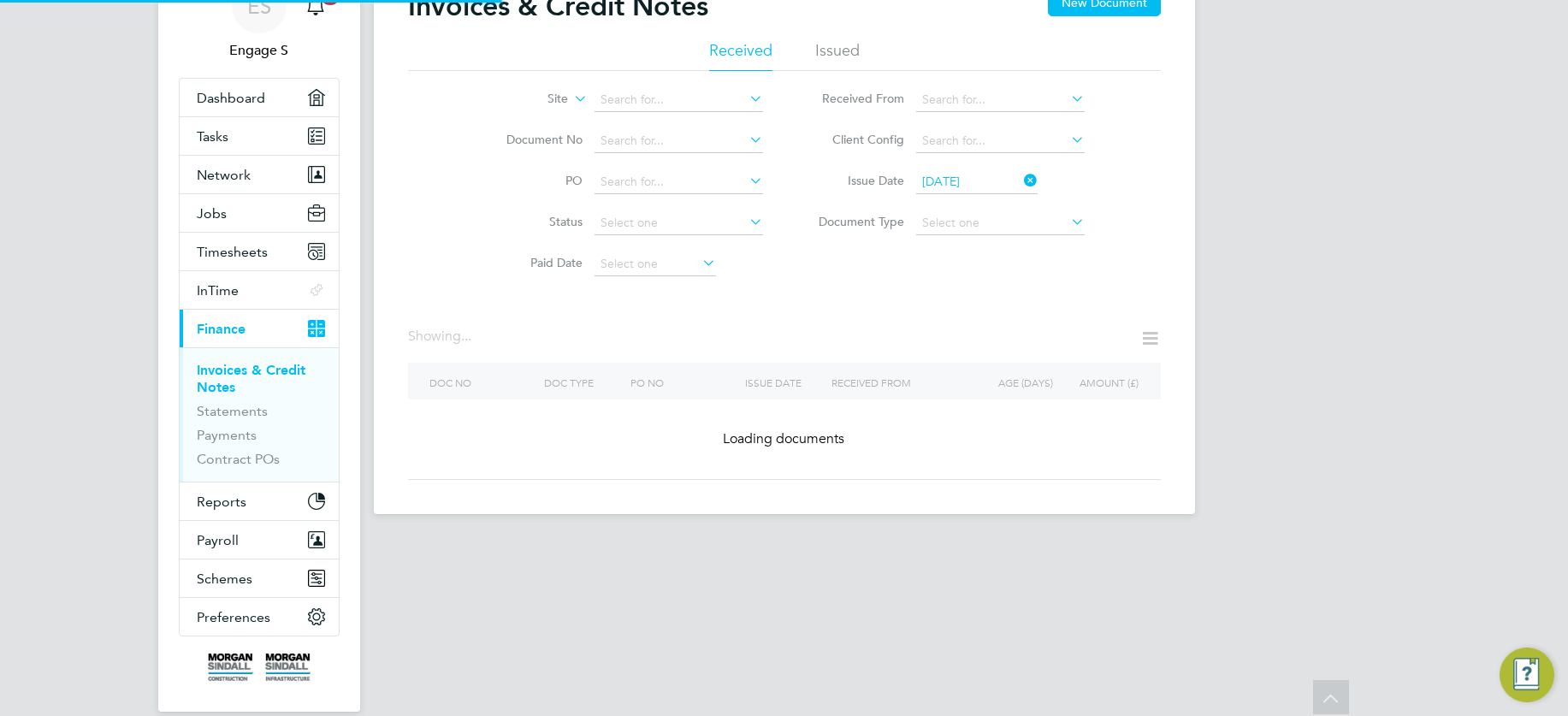
click at [746, 96] on icon at bounding box center [746, 98] width 0 height 24
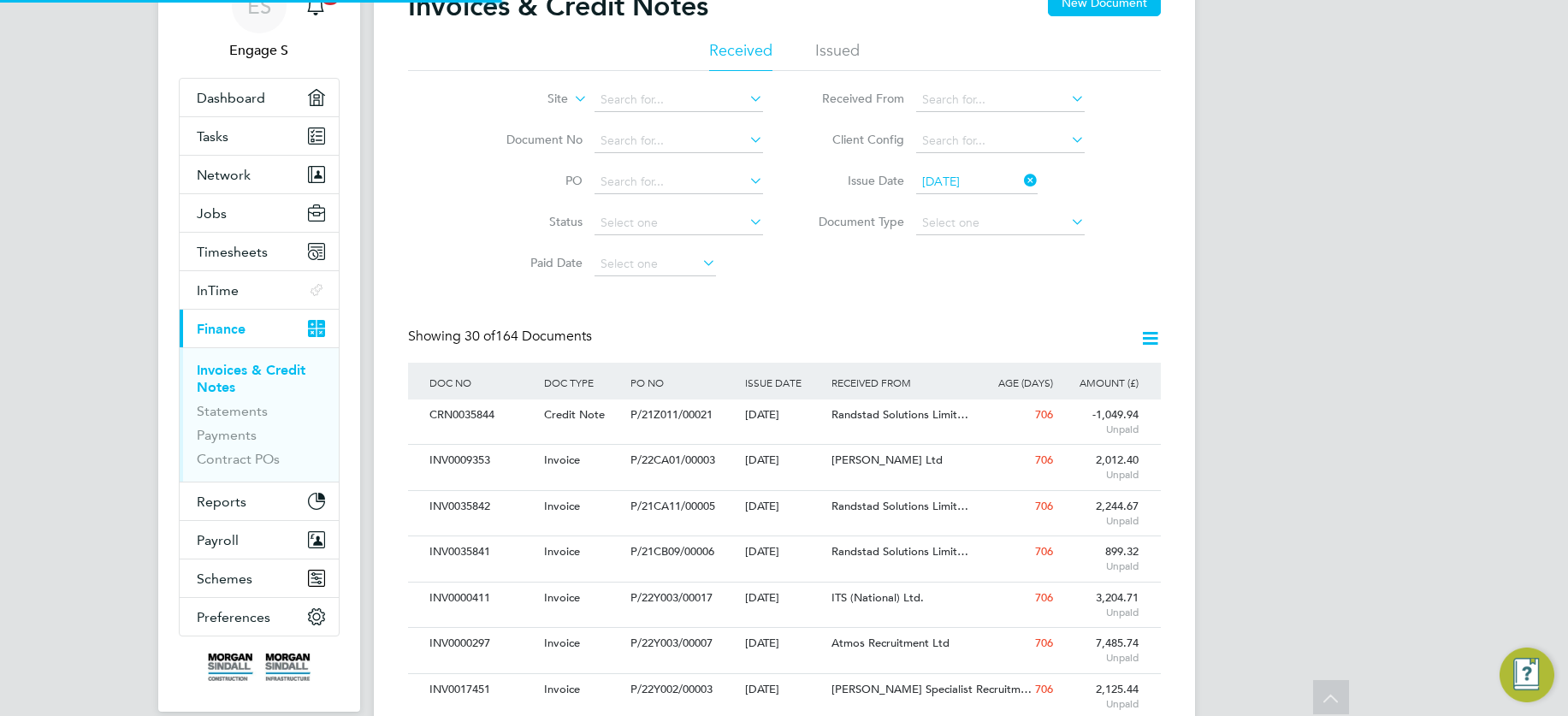
click at [746, 95] on icon at bounding box center [746, 98] width 0 height 24
click at [746, 96] on icon at bounding box center [746, 98] width 0 height 24
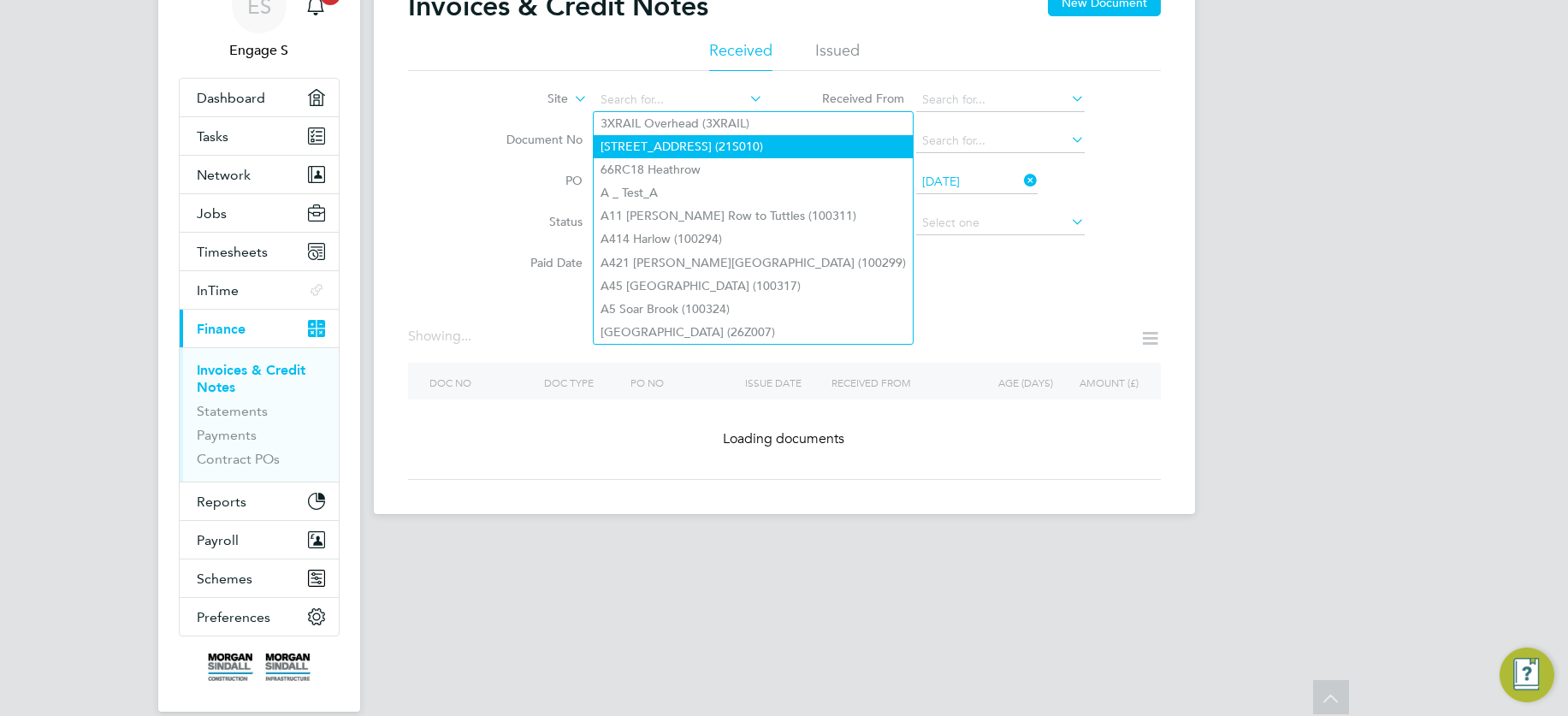
click at [689, 142] on li "55 Colmore Row (21S010)" at bounding box center [753, 147] width 319 height 23
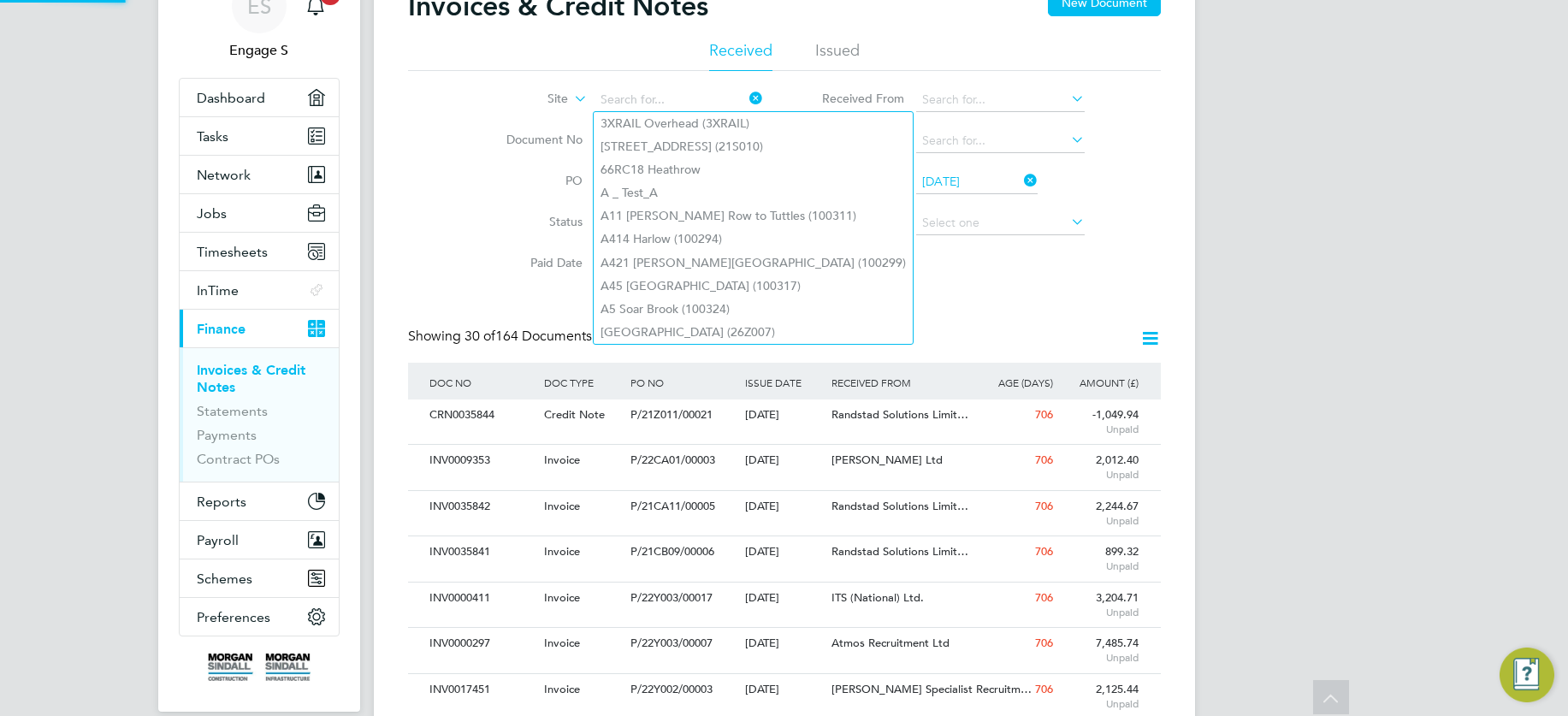
type input "55 Colmore Row (21S010)"
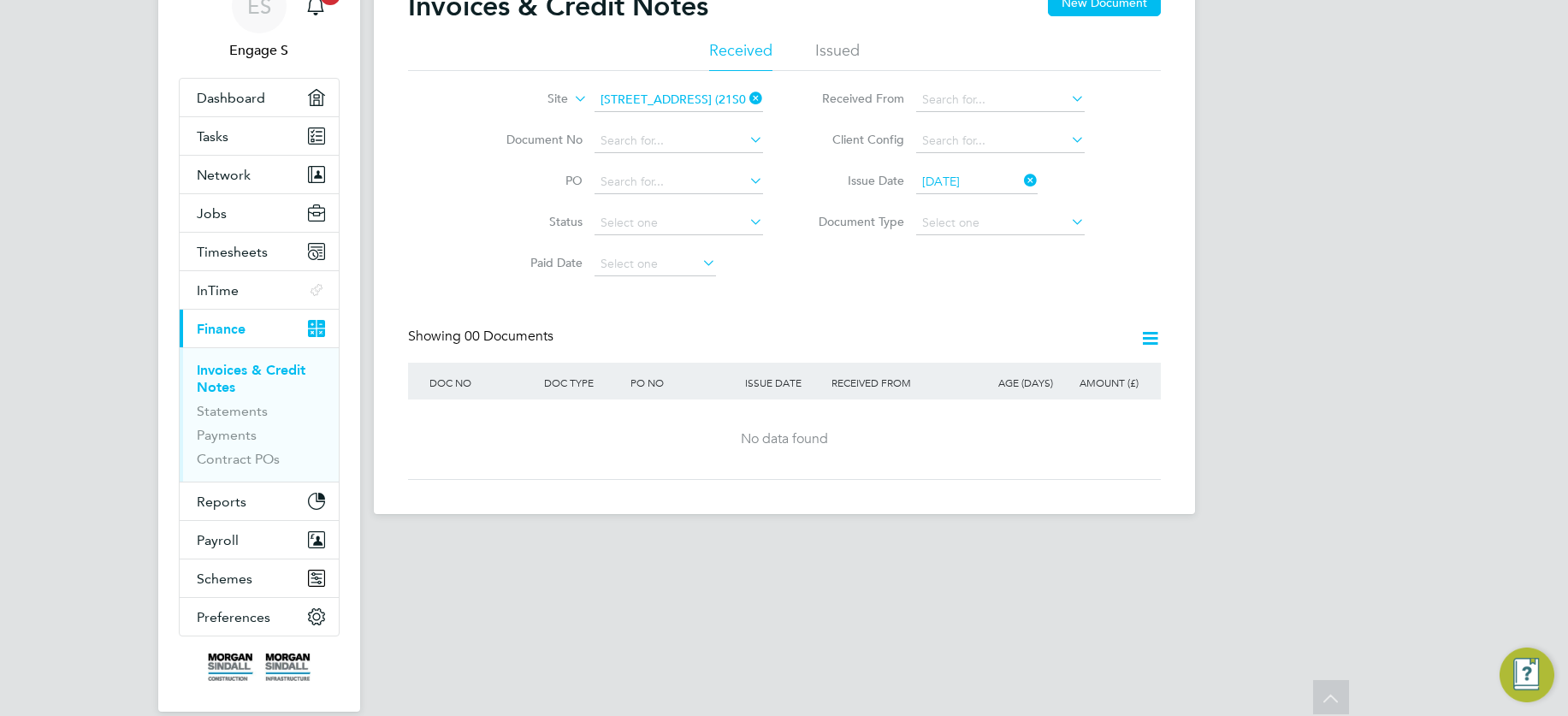
click at [1149, 337] on icon at bounding box center [1150, 338] width 21 height 21
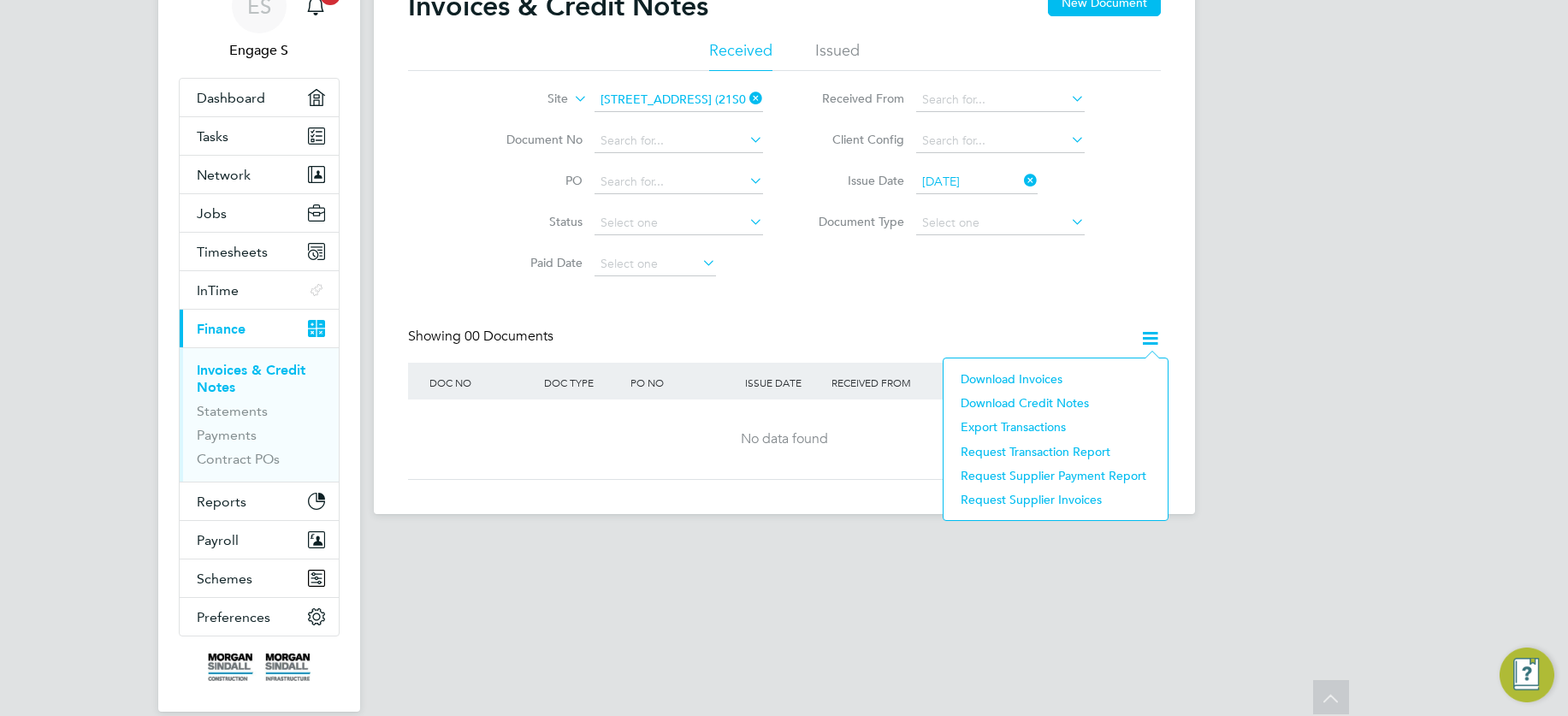
click at [1044, 377] on li "Download invoices" at bounding box center [1055, 379] width 207 height 24
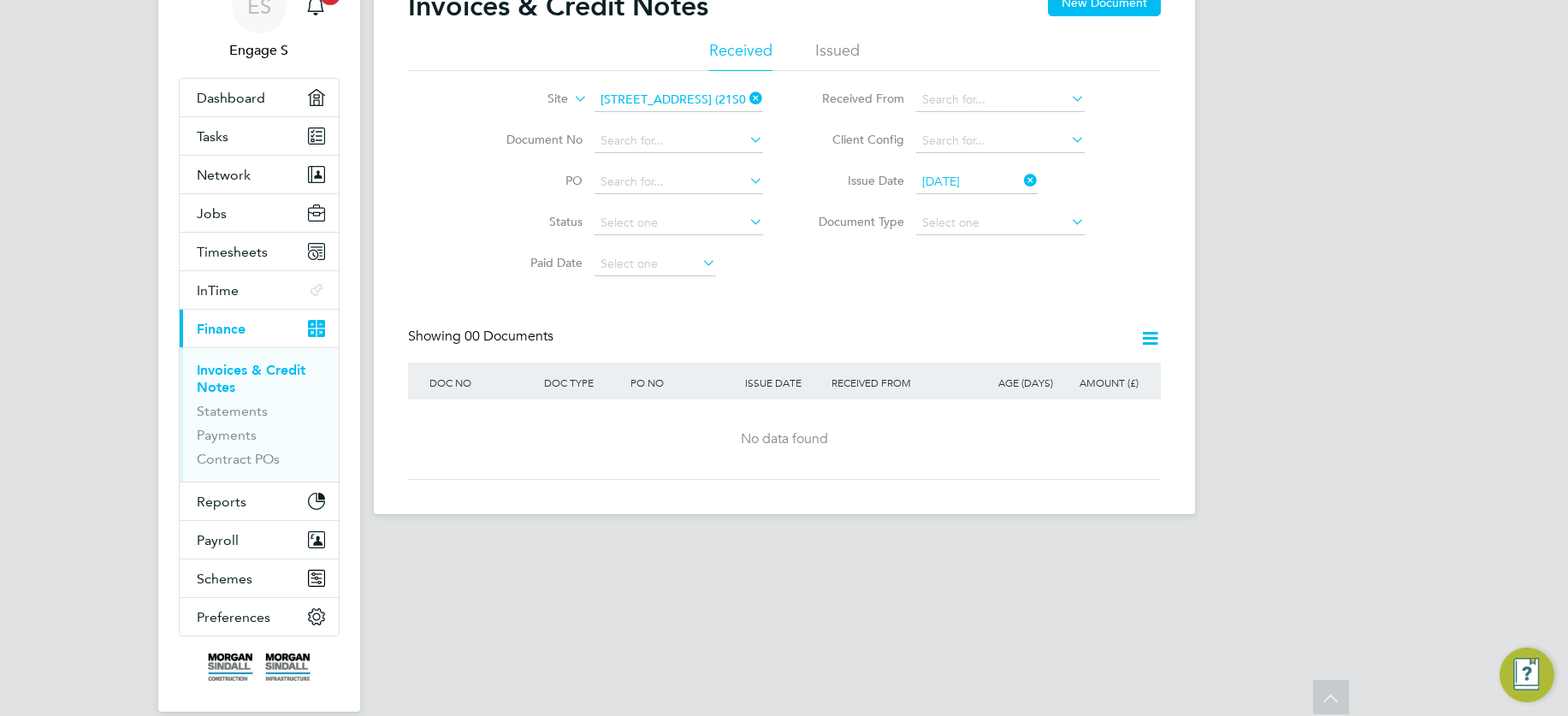
click at [1068, 98] on icon at bounding box center [1068, 98] width 0 height 24
click at [1203, 119] on div "ES Engage S Notifications 20 Applications: Dashboard Tasks Network Team Members…" at bounding box center [784, 227] width 1568 height 628
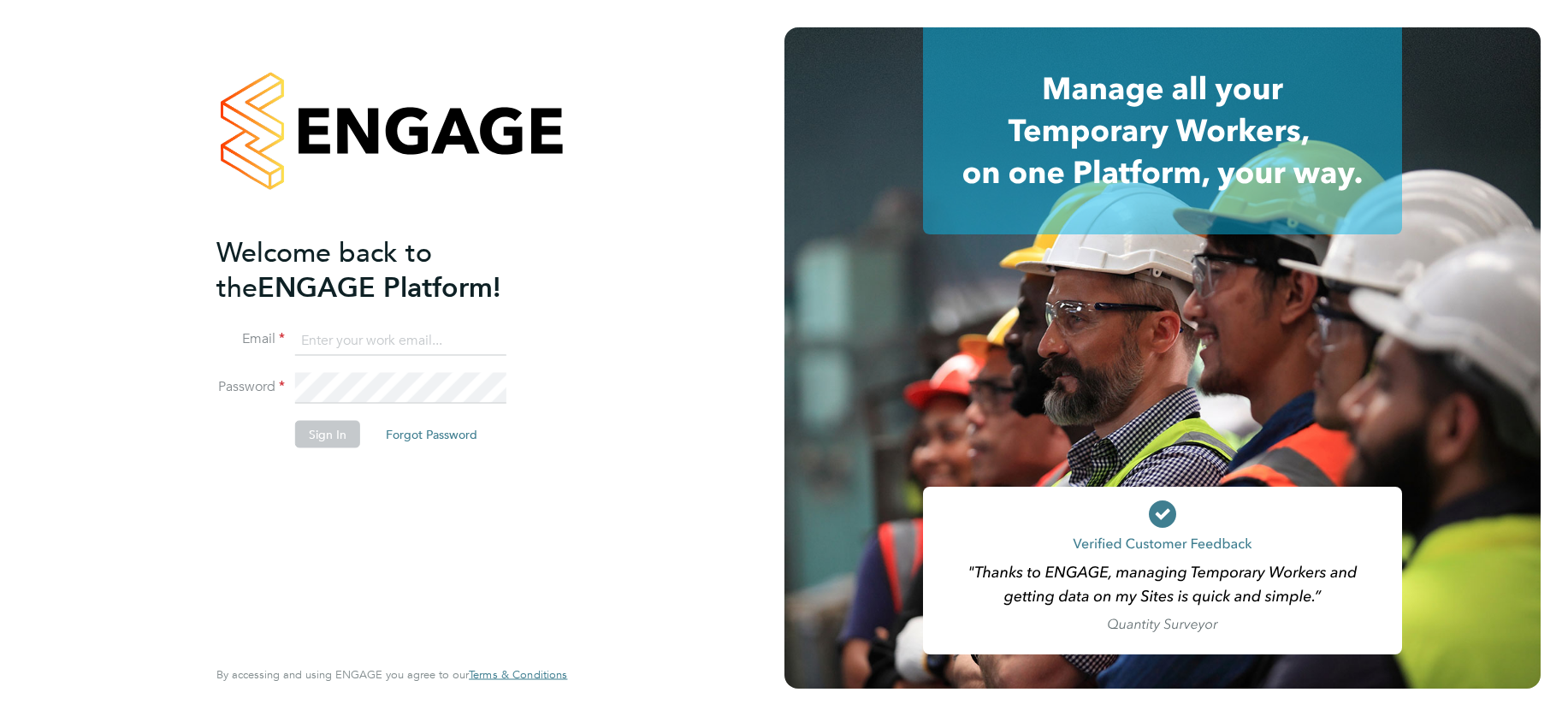
click at [397, 343] on input at bounding box center [400, 341] width 211 height 31
type input "[EMAIL_ADDRESS][DOMAIN_NAME]"
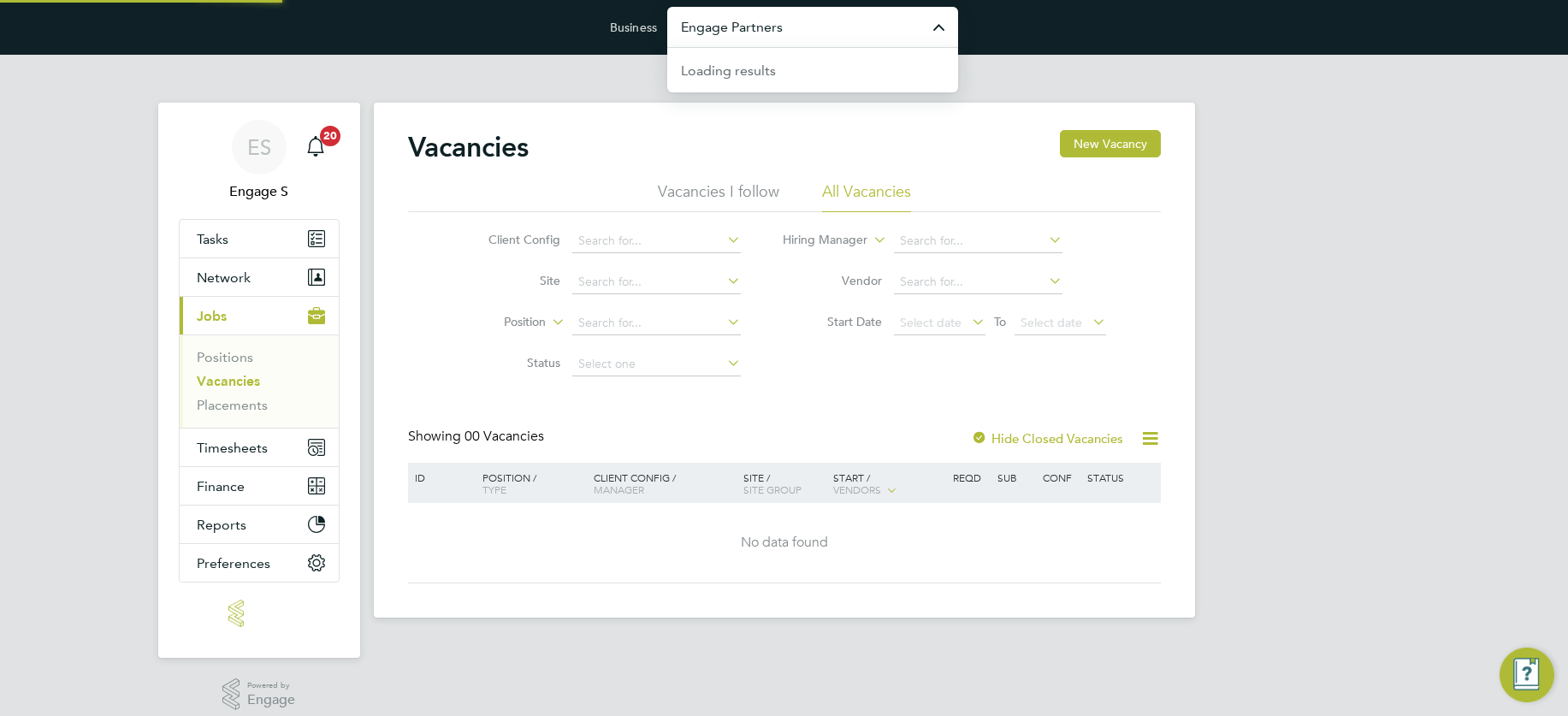
click at [816, 22] on input "Engage Partners" at bounding box center [812, 26] width 290 height 40
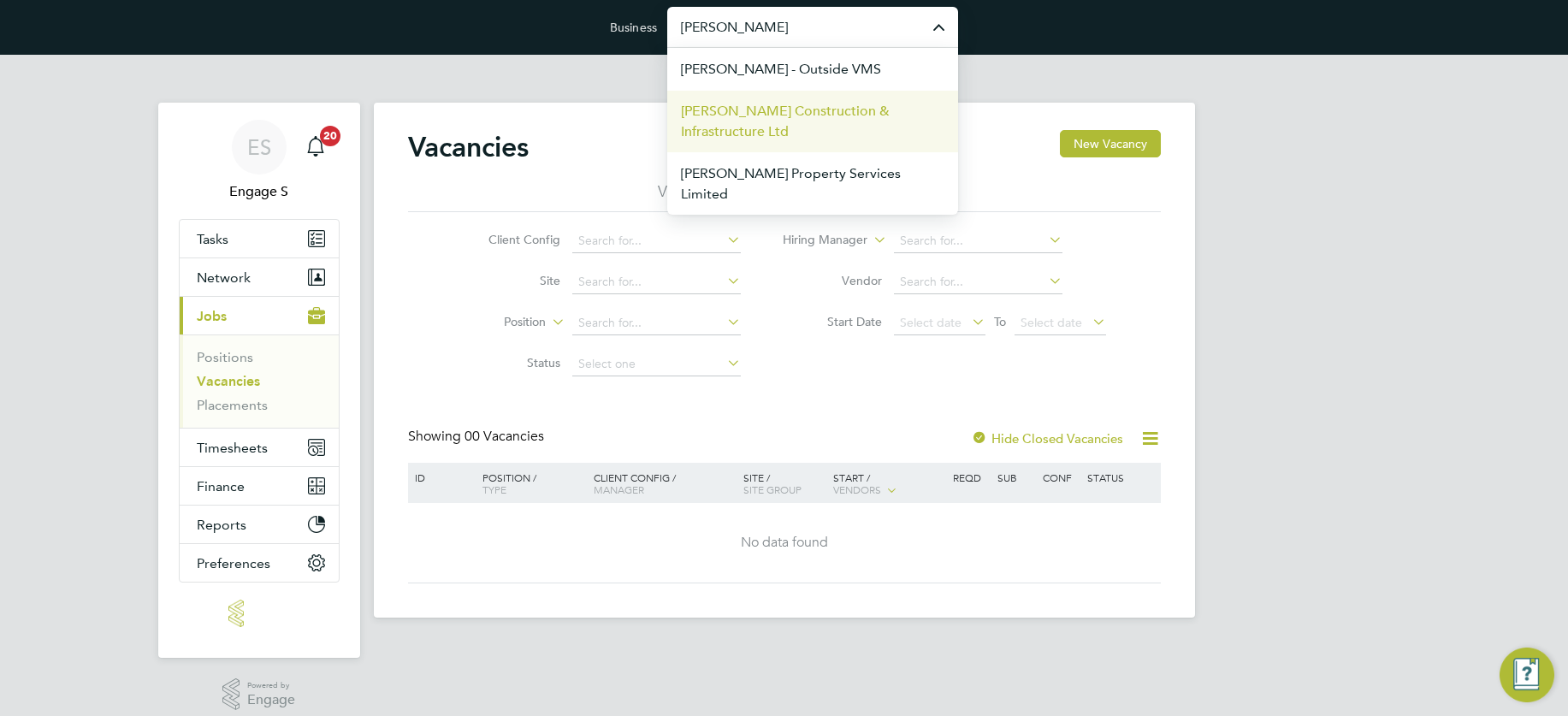
click at [750, 115] on span "[PERSON_NAME] Construction & Infrastructure Ltd" at bounding box center [812, 121] width 263 height 41
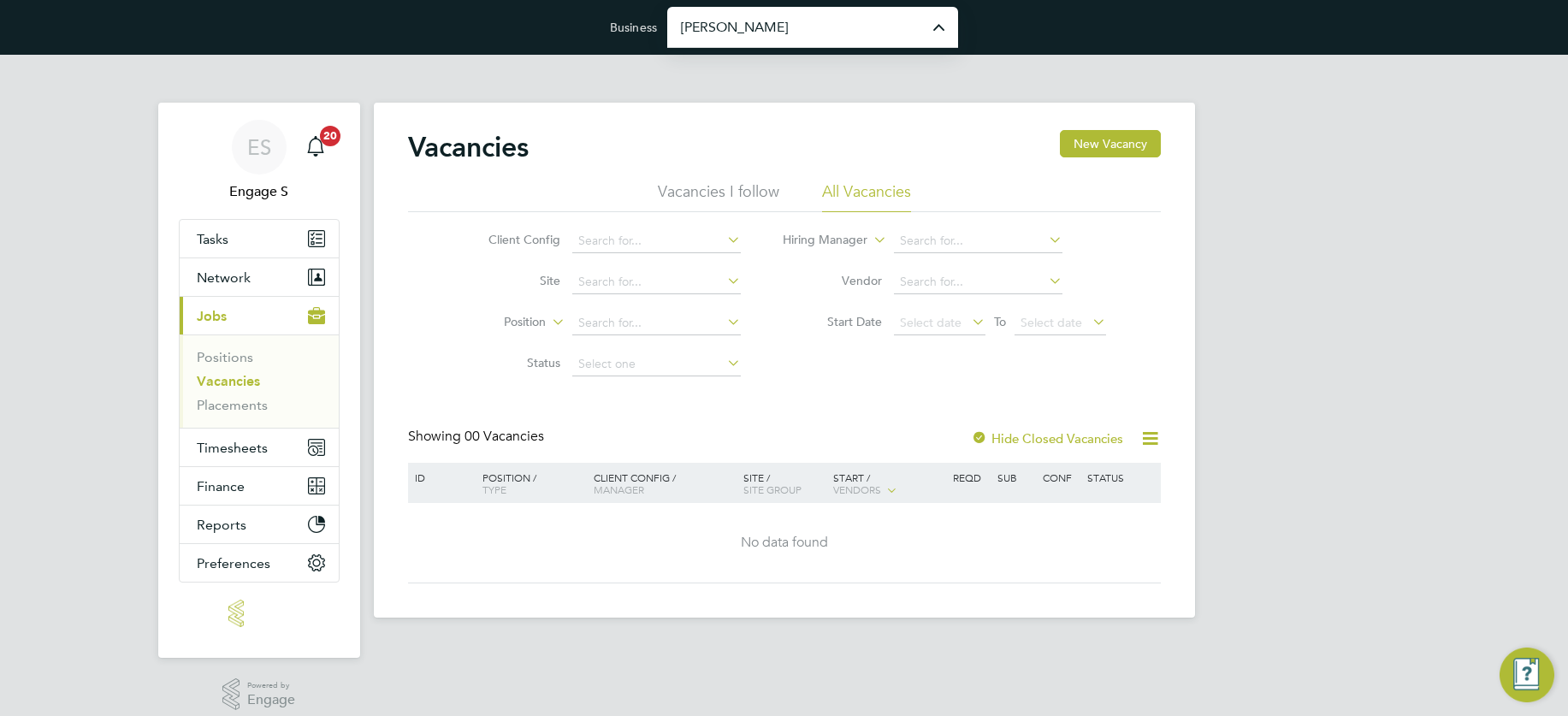
type input "[PERSON_NAME] Construction & Infrastructure Ltd"
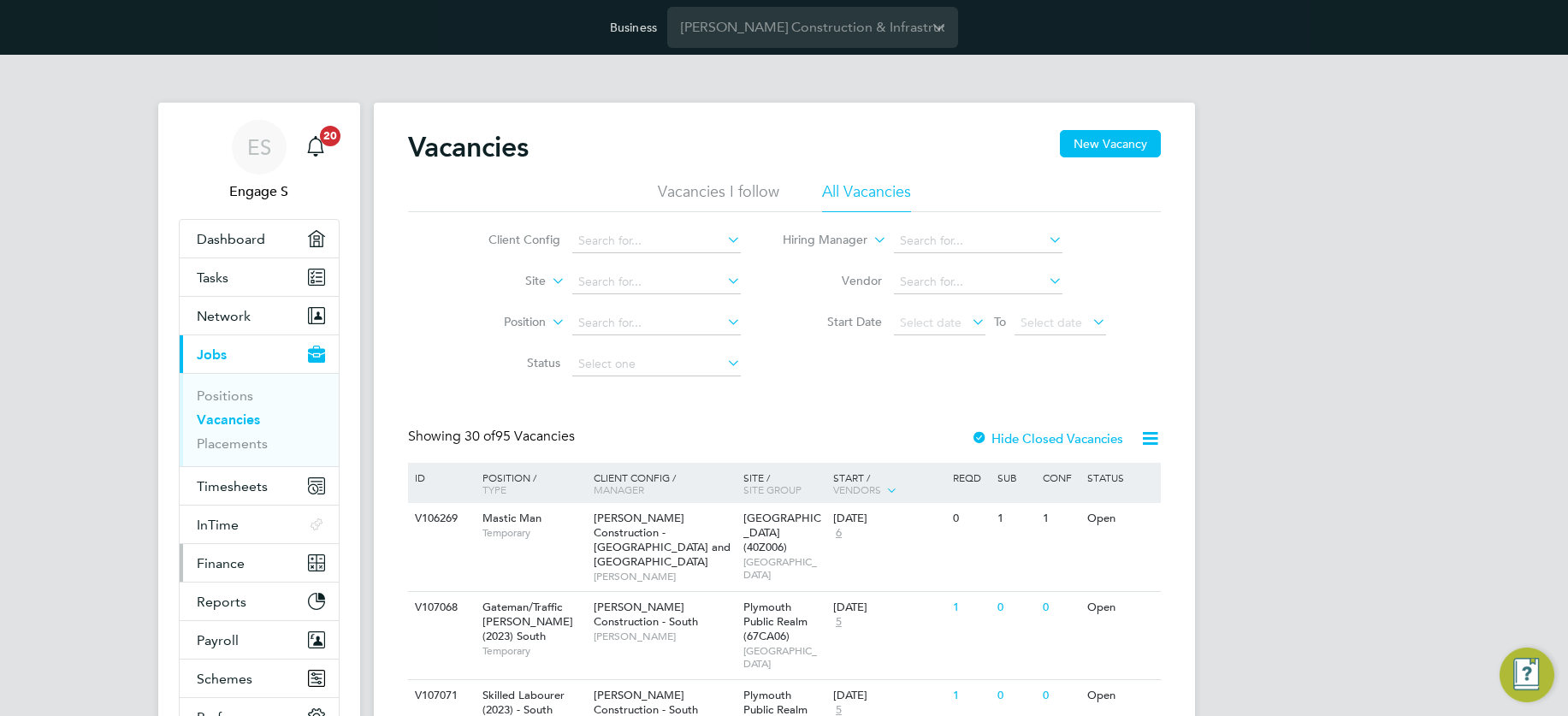
click at [235, 560] on span "Finance" at bounding box center [220, 563] width 48 height 17
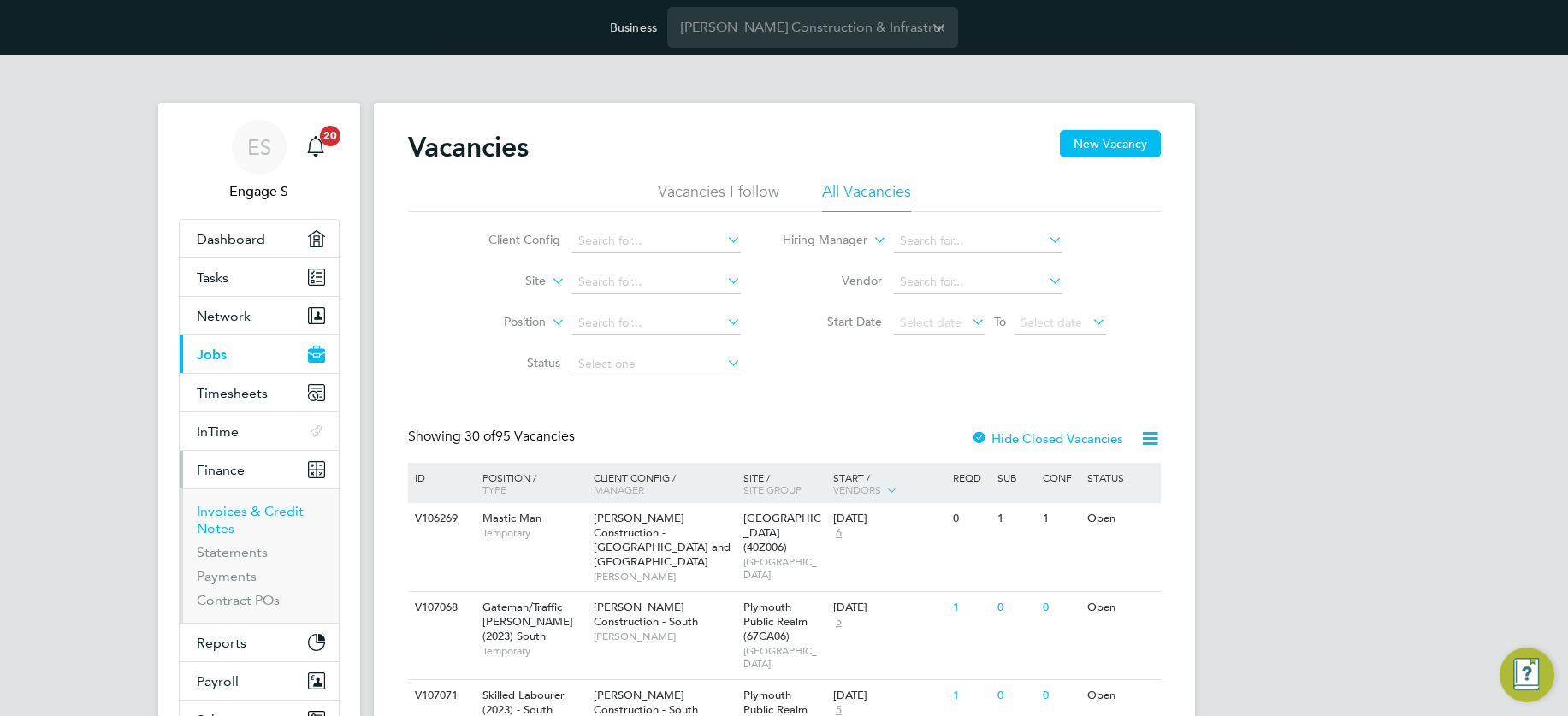
click at [235, 508] on link "Invoices & Credit Notes" at bounding box center [250, 520] width 107 height 33
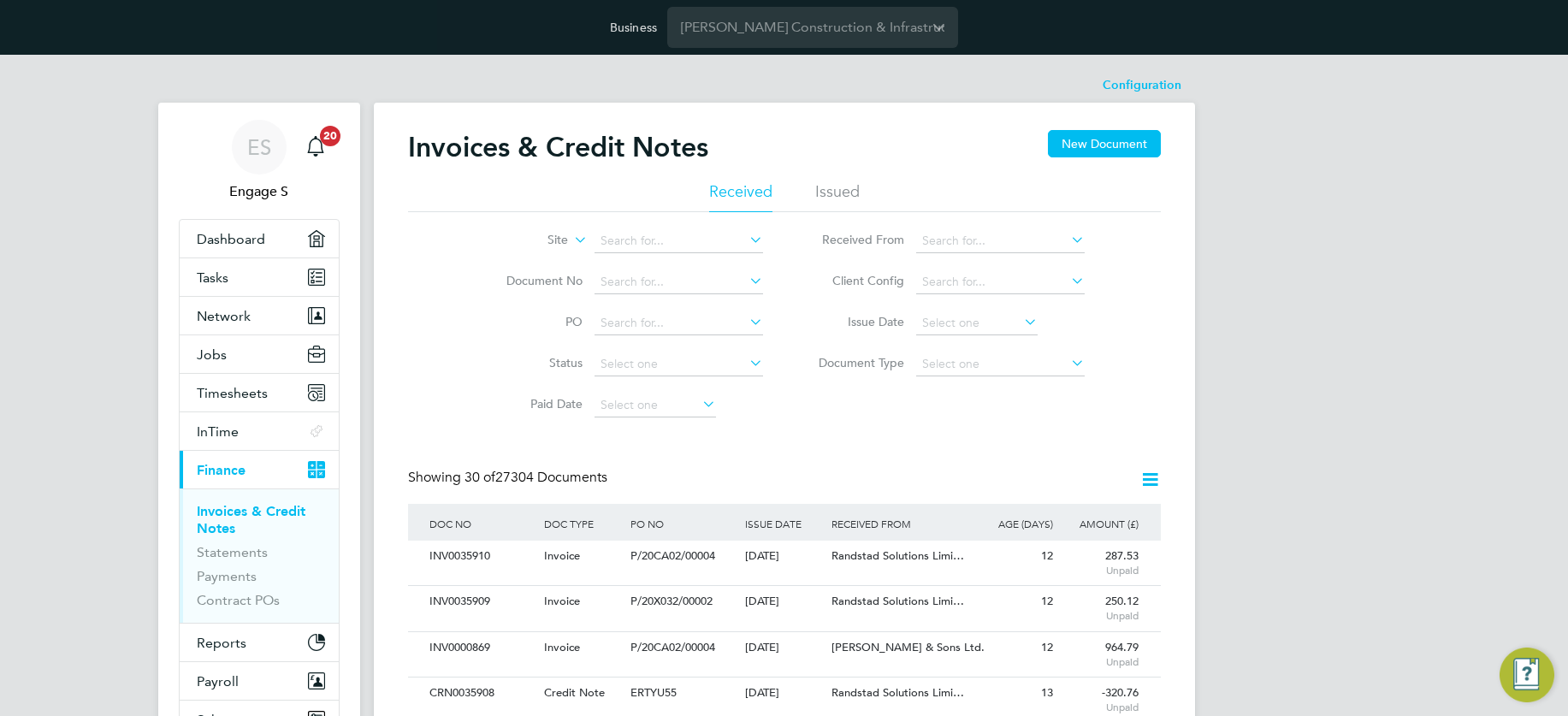
click at [570, 239] on icon at bounding box center [570, 235] width 0 height 16
click at [522, 279] on li "Site Group" at bounding box center [515, 282] width 106 height 22
